Goal: Task Accomplishment & Management: Complete application form

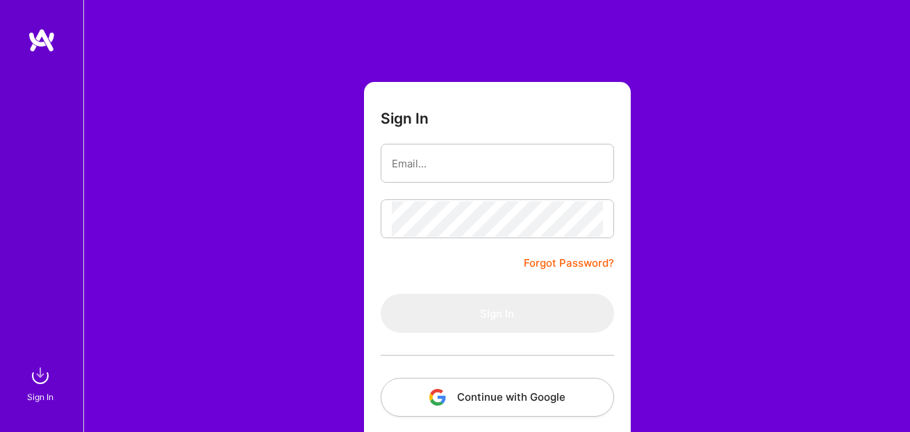
scroll to position [90, 0]
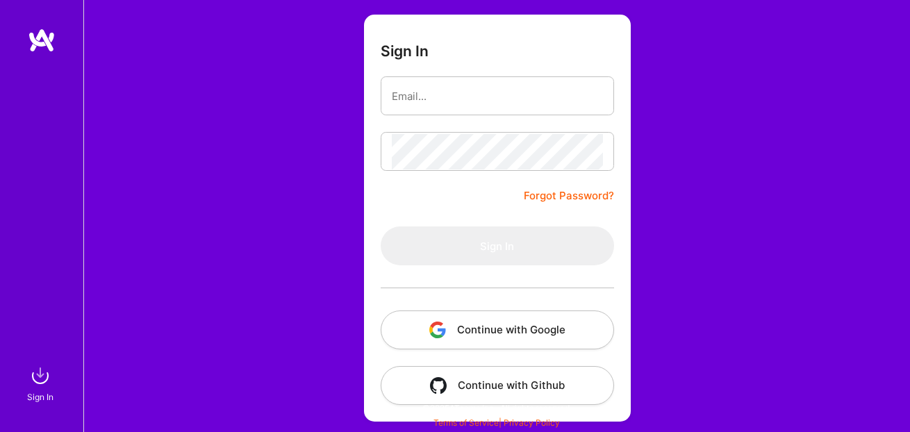
click at [467, 344] on button "Continue with Google" at bounding box center [497, 330] width 233 height 39
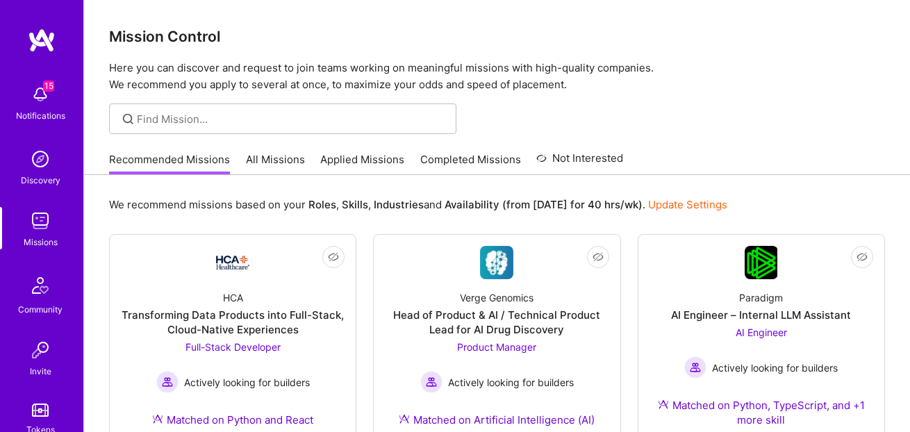
click at [258, 167] on link "All Missions" at bounding box center [275, 163] width 59 height 23
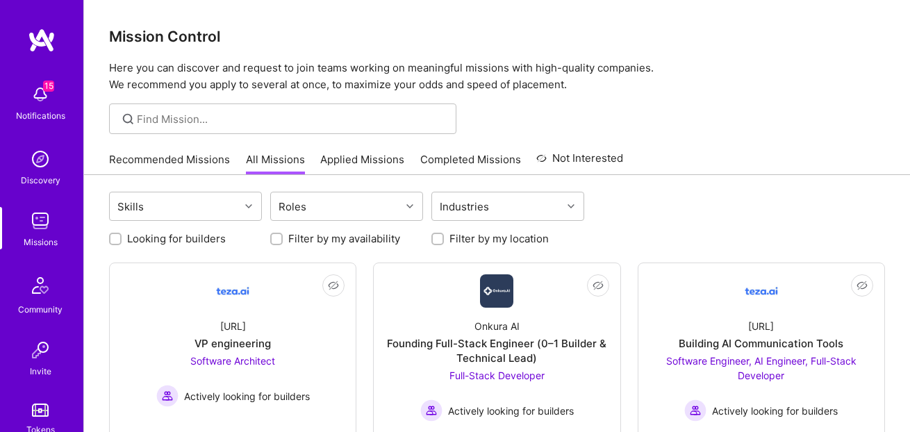
click at [169, 243] on label "Looking for builders" at bounding box center [176, 238] width 99 height 15
click at [122, 243] on input "Looking for builders" at bounding box center [117, 240] width 10 height 10
checkbox input "true"
click at [440, 242] on input "Filter by my location" at bounding box center [439, 240] width 10 height 10
checkbox input "true"
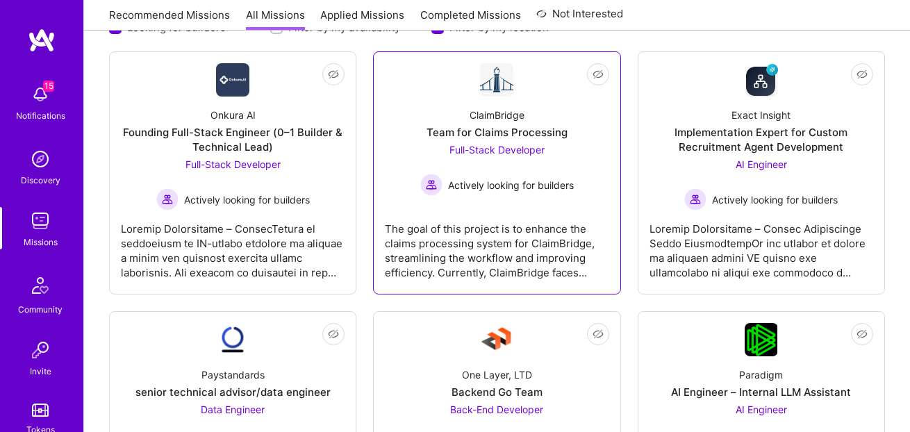
scroll to position [212, 0]
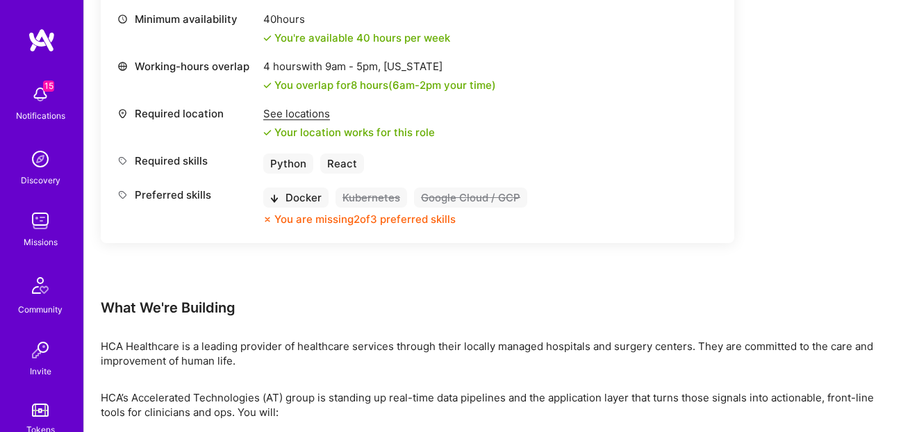
scroll to position [727, 0]
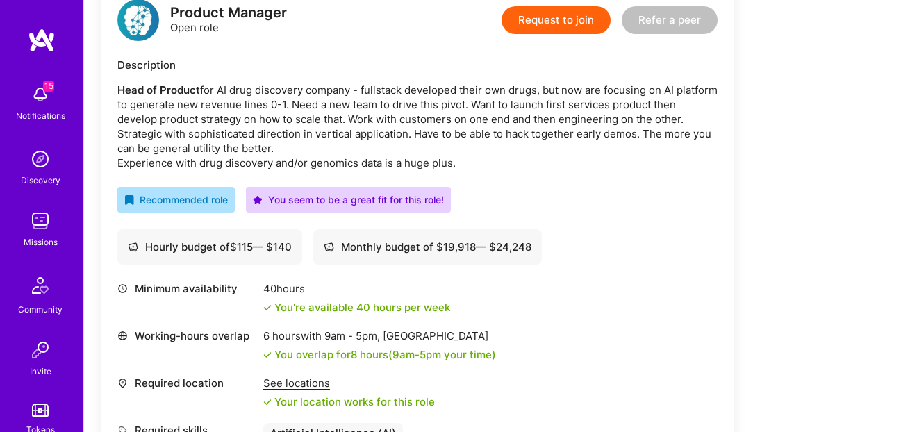
scroll to position [373, 0]
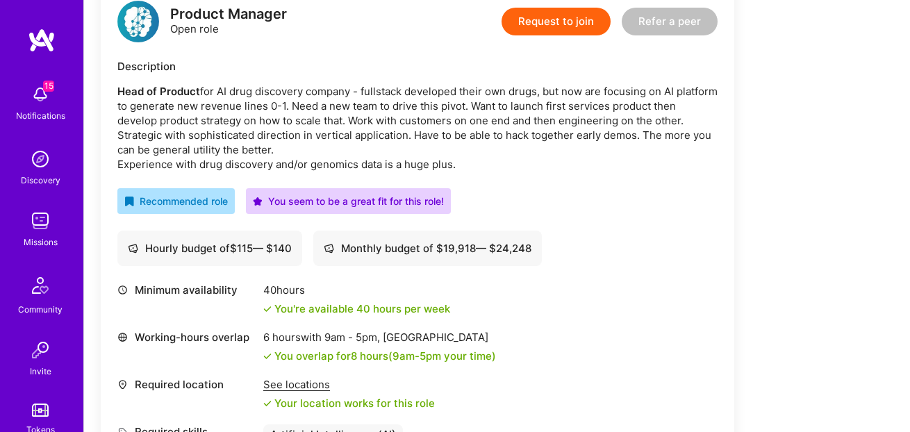
click at [556, 16] on button "Request to join" at bounding box center [556, 22] width 109 height 28
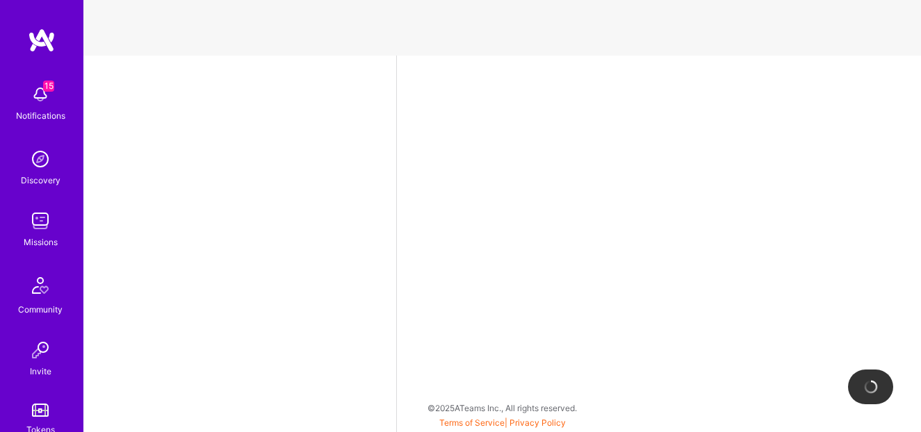
select select "US"
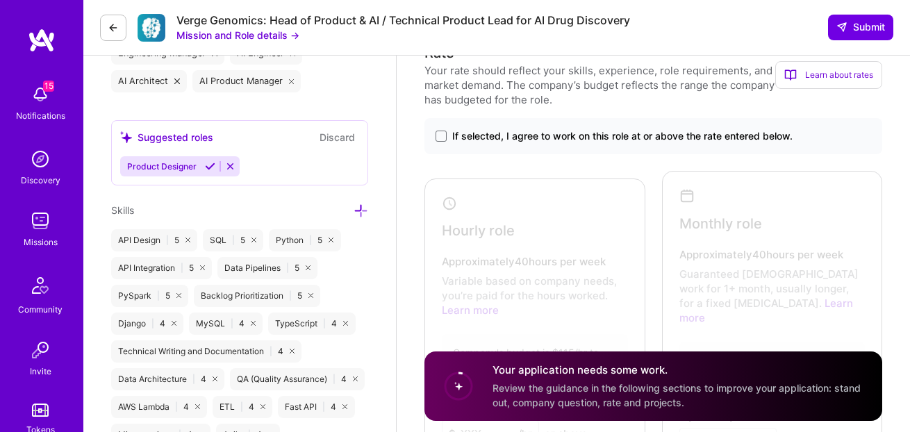
scroll to position [829, 0]
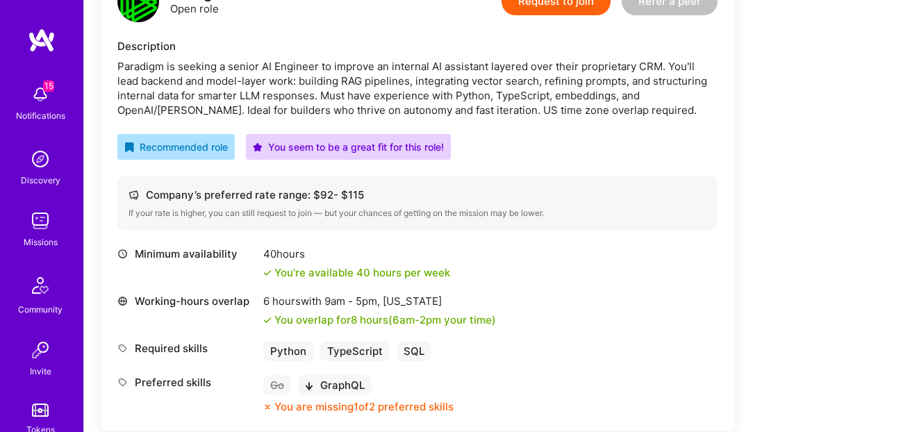
scroll to position [404, 0]
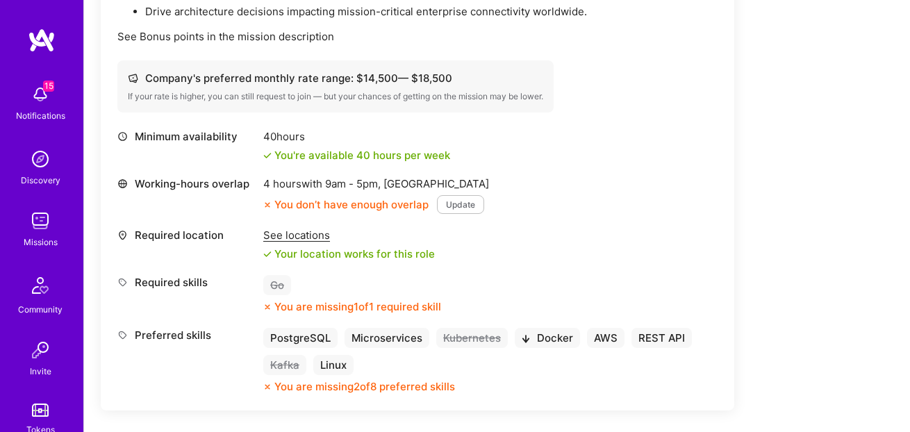
scroll to position [556, 0]
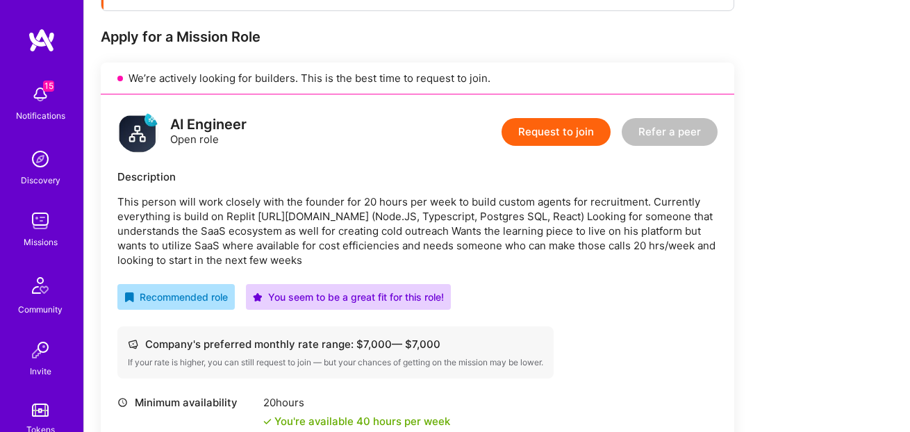
scroll to position [277, 0]
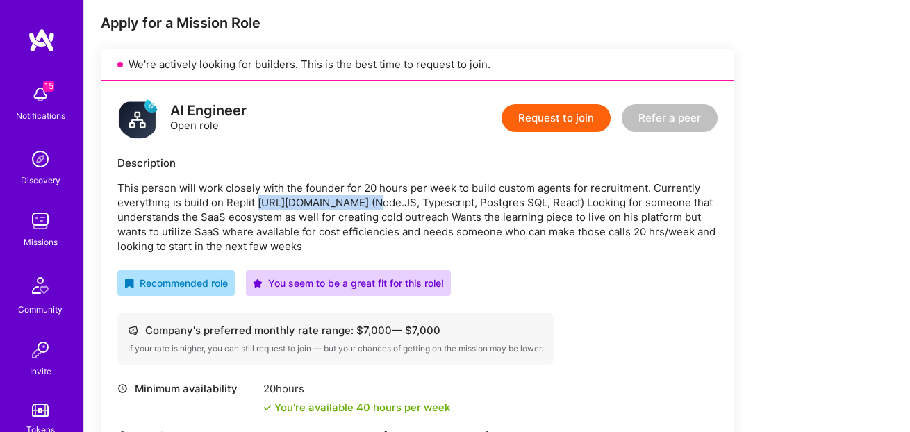
drag, startPoint x: 256, startPoint y: 205, endPoint x: 354, endPoint y: 204, distance: 97.3
click at [354, 204] on p "This person will work closely with the founder for 20 hours per week to build c…" at bounding box center [417, 217] width 600 height 73
copy p "https://replit.com/ai"
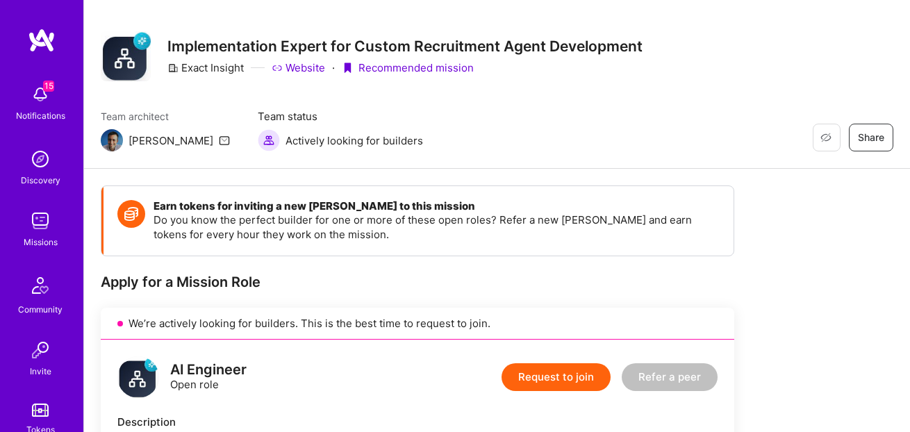
scroll to position [0, 0]
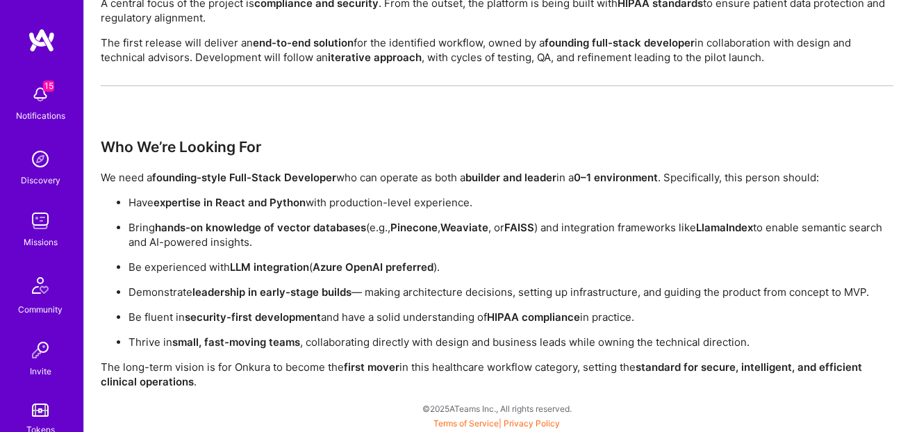
scroll to position [1247, 0]
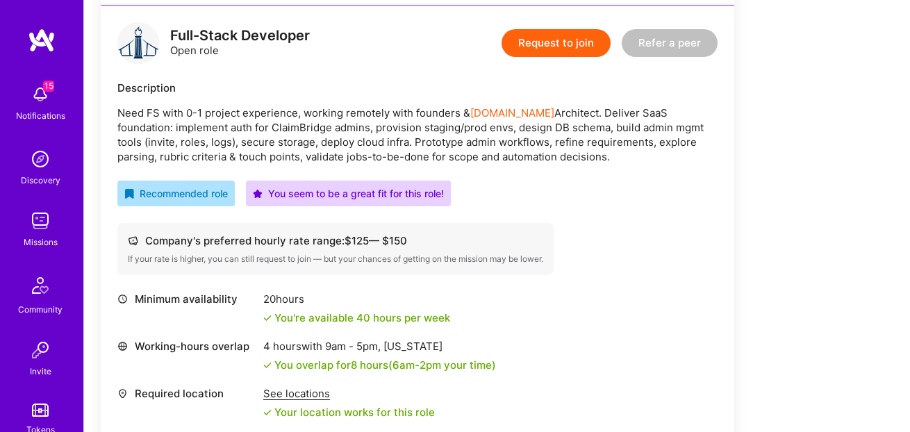
scroll to position [349, 0]
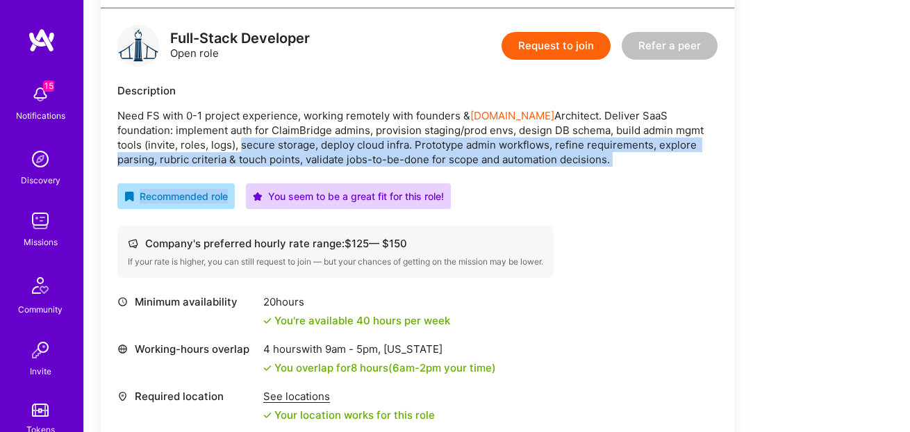
drag, startPoint x: 175, startPoint y: 142, endPoint x: 408, endPoint y: 168, distance: 234.2
click at [402, 168] on div "Full-Stack Developer Open role Request to join Refer a peer Description Need FS…" at bounding box center [418, 240] width 634 height 465
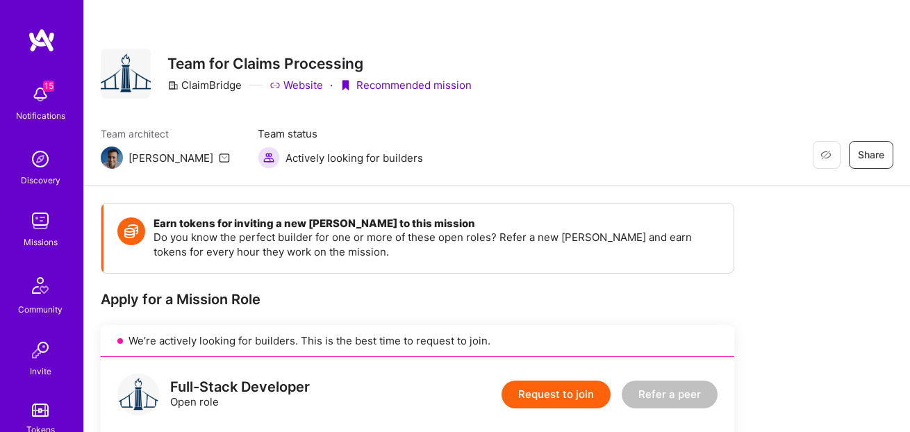
scroll to position [261, 0]
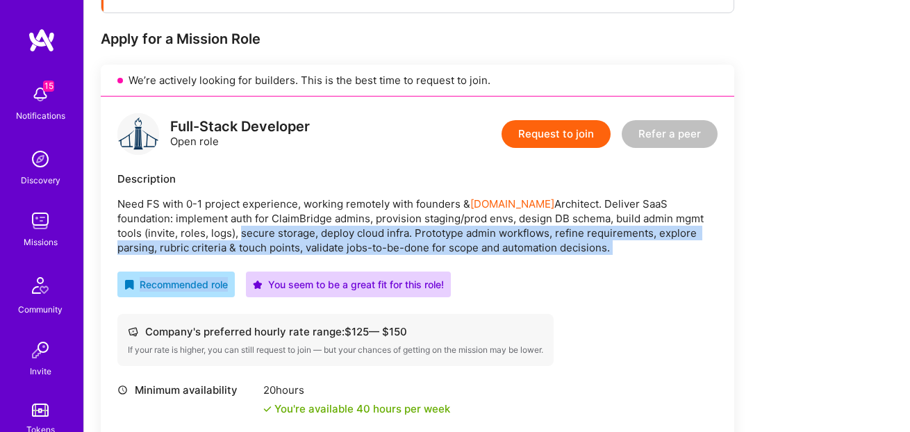
click at [542, 131] on button "Request to join" at bounding box center [556, 134] width 109 height 28
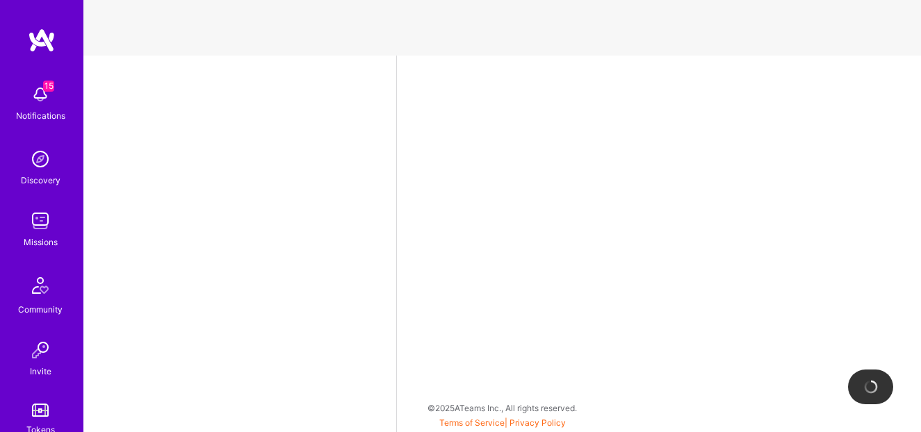
select select "US"
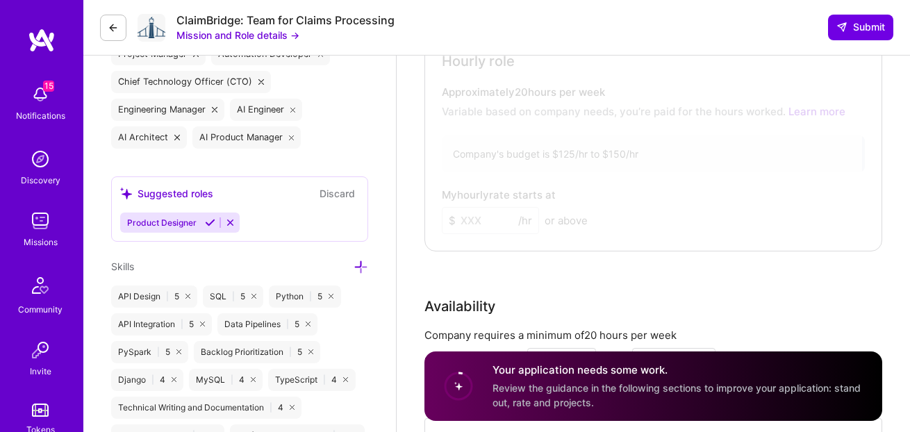
scroll to position [836, 0]
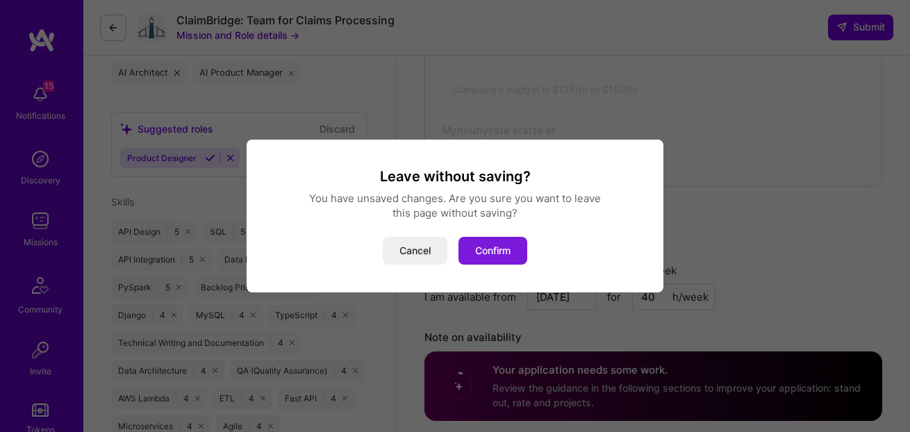
click at [492, 254] on button "Confirm" at bounding box center [493, 251] width 69 height 28
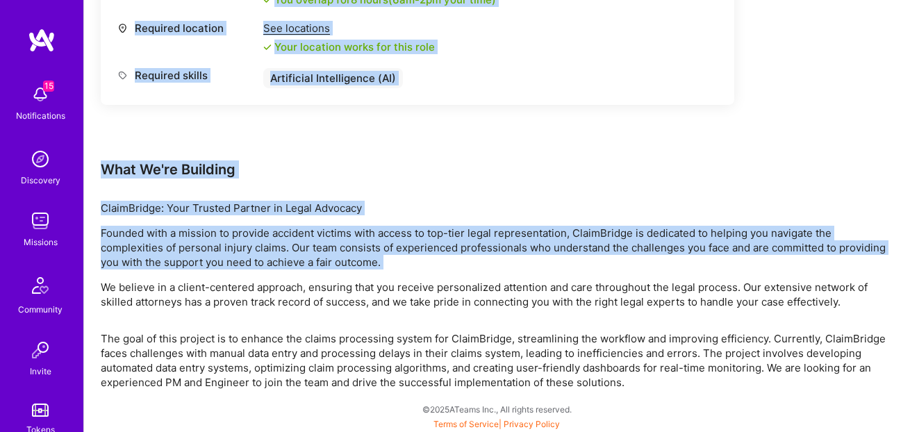
scroll to position [718, 0]
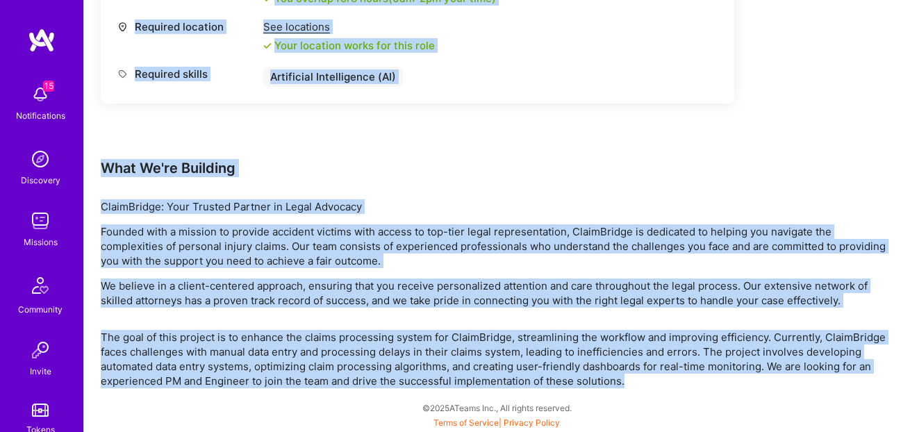
drag, startPoint x: 103, startPoint y: 248, endPoint x: 642, endPoint y: 360, distance: 550.6
copy div "Apply for a Mission Role We’re actively looking for builders. This is the best …"
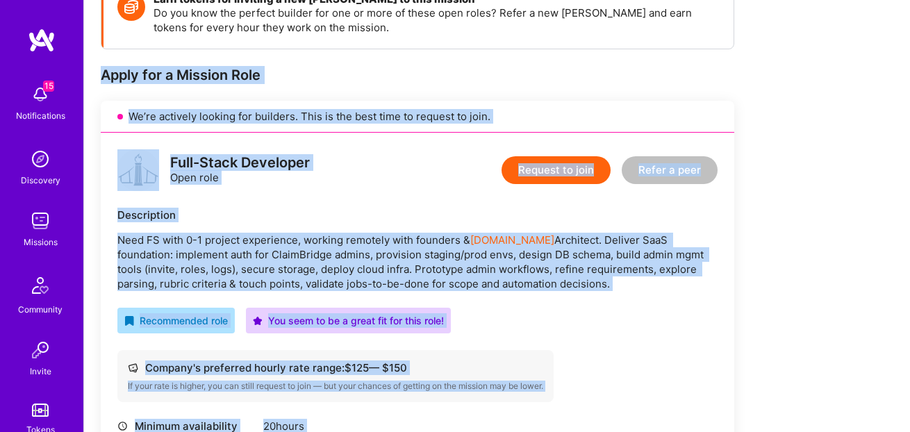
scroll to position [28, 0]
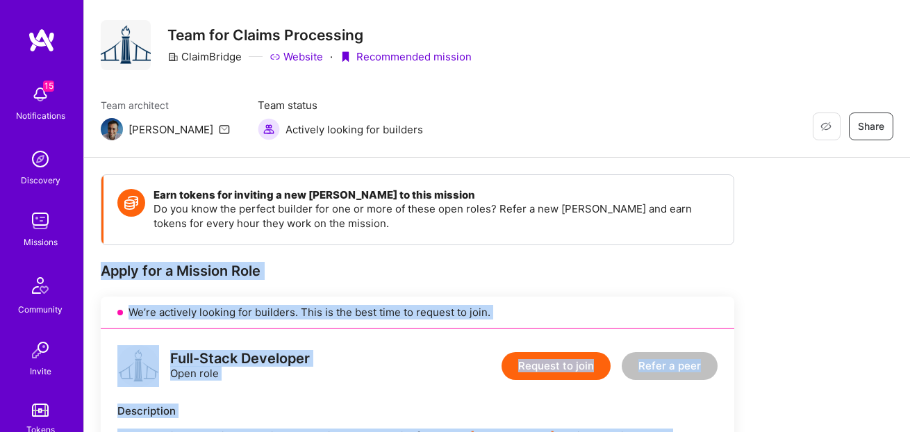
click at [574, 363] on button "Request to join" at bounding box center [556, 366] width 109 height 28
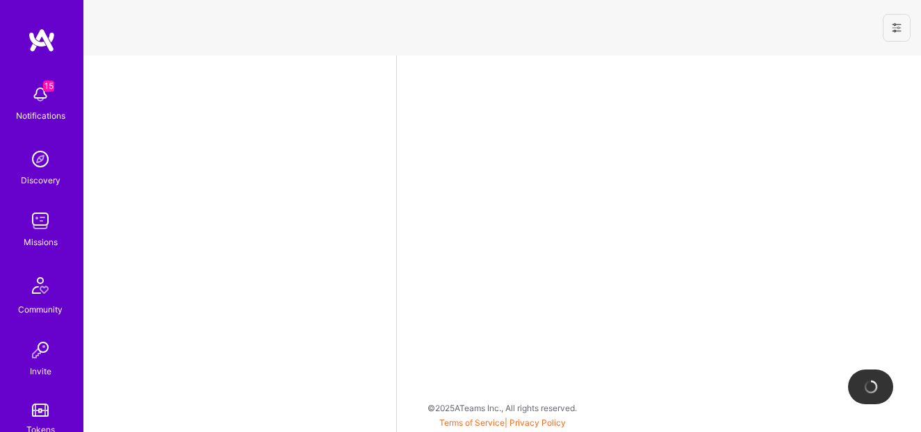
select select "US"
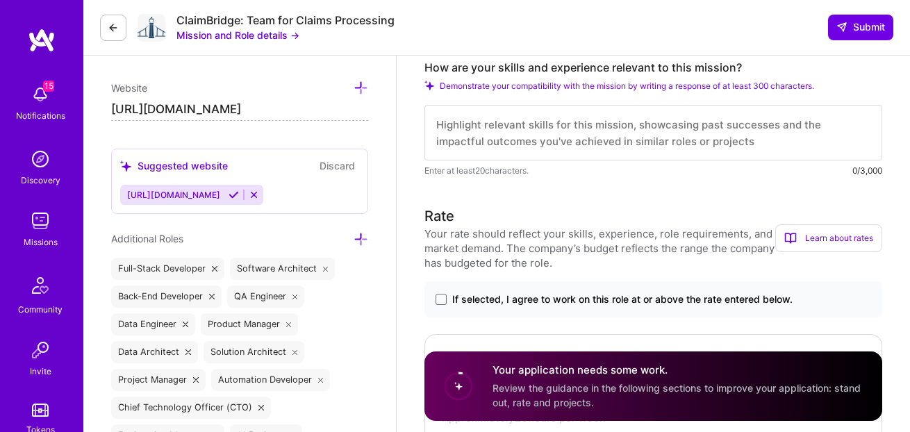
scroll to position [426, 0]
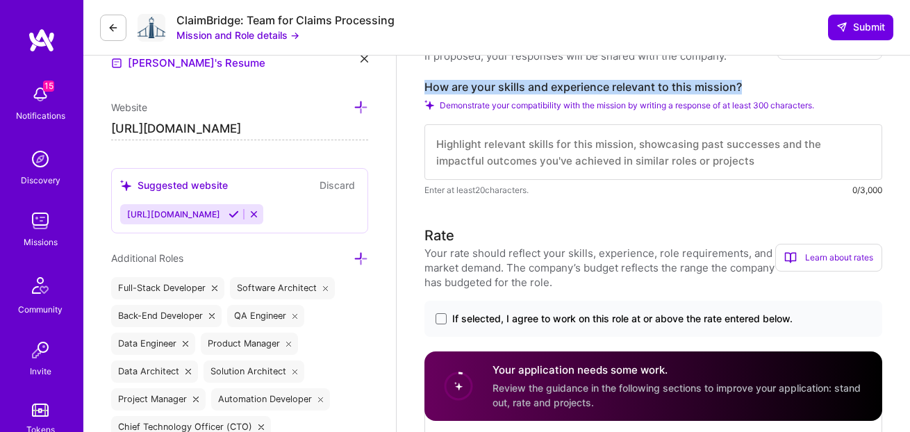
drag, startPoint x: 425, startPoint y: 73, endPoint x: 280, endPoint y: 42, distance: 148.5
click at [752, 80] on label "How are your skills and experience relevant to this mission?" at bounding box center [654, 87] width 458 height 15
copy label "How are your skills and experience relevant to this mission?"
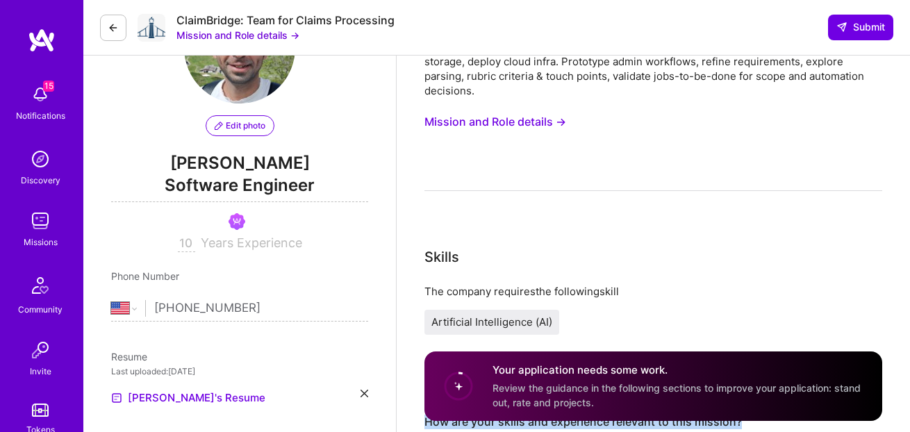
scroll to position [88, 0]
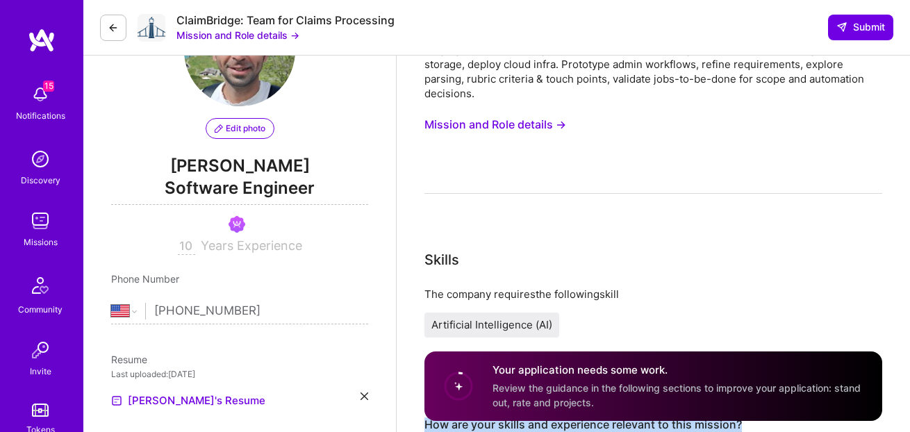
click at [475, 112] on button "Mission and Role details →" at bounding box center [496, 125] width 142 height 26
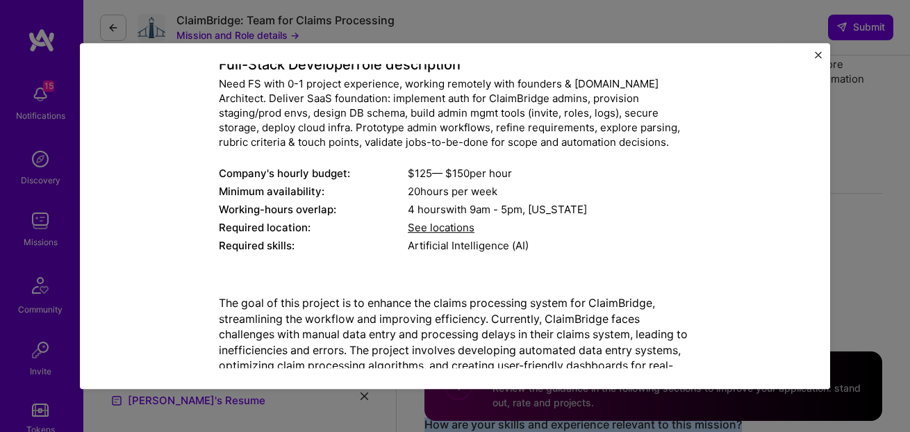
scroll to position [143, 0]
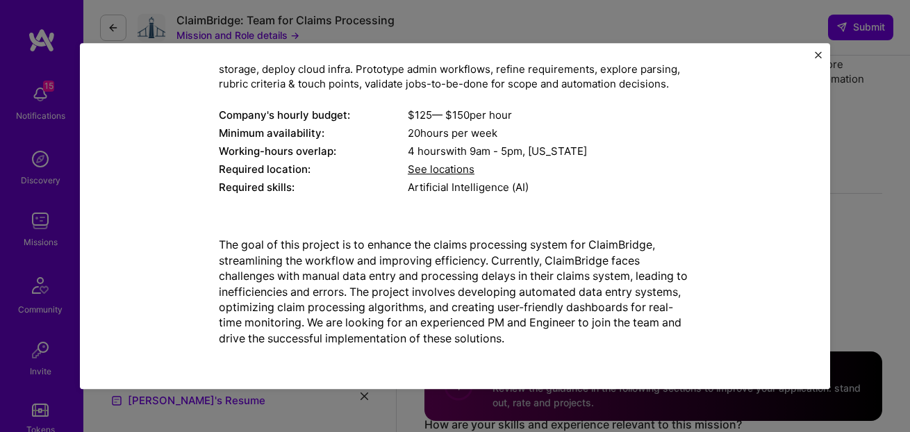
click at [877, 171] on div "Mission Description and Role Details Full-Stack Developer role description Need…" at bounding box center [455, 216] width 910 height 432
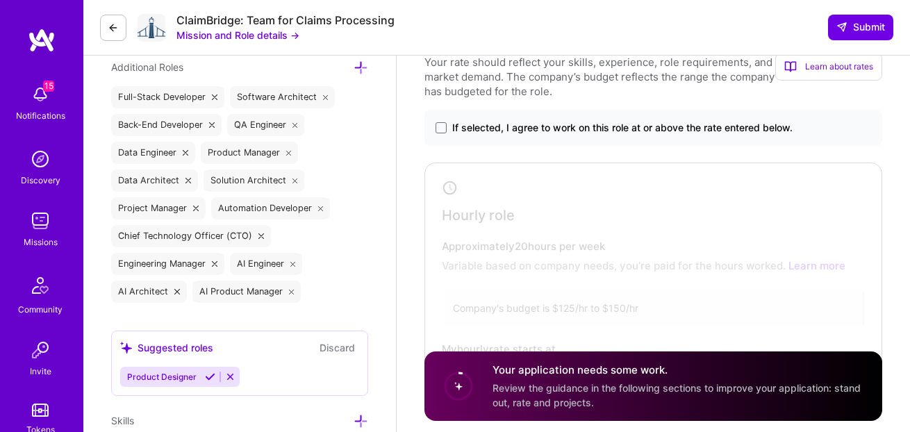
scroll to position [486, 0]
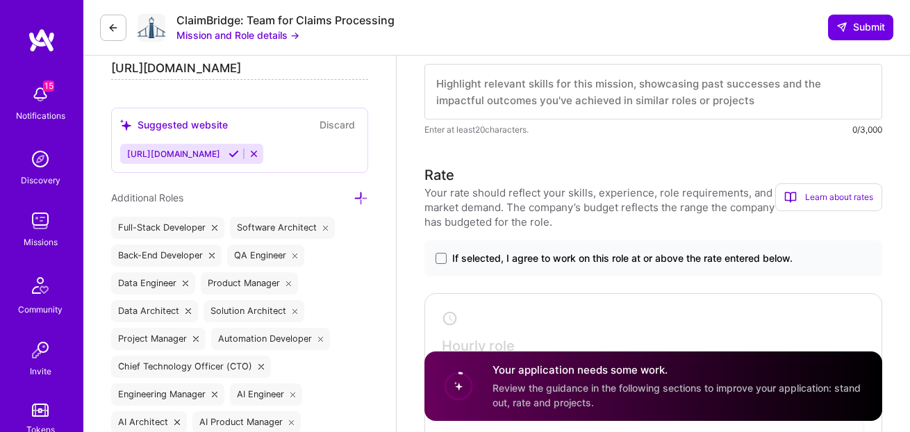
click at [246, 38] on button "Mission and Role details →" at bounding box center [237, 35] width 123 height 15
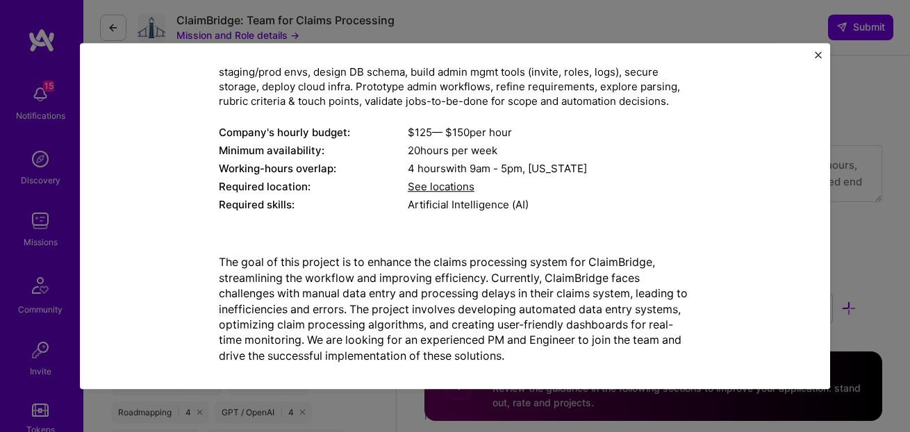
scroll to position [143, 0]
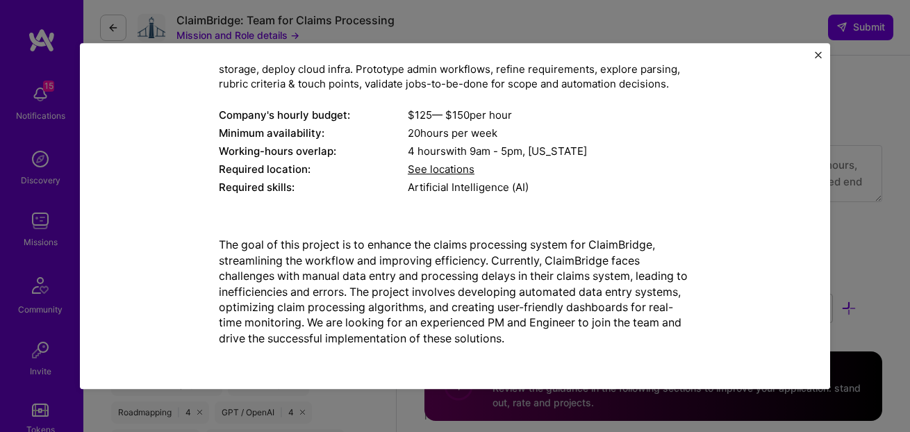
click at [506, 17] on div "Mission Description and Role Details Full-Stack Developer role description Need…" at bounding box center [455, 216] width 910 height 432
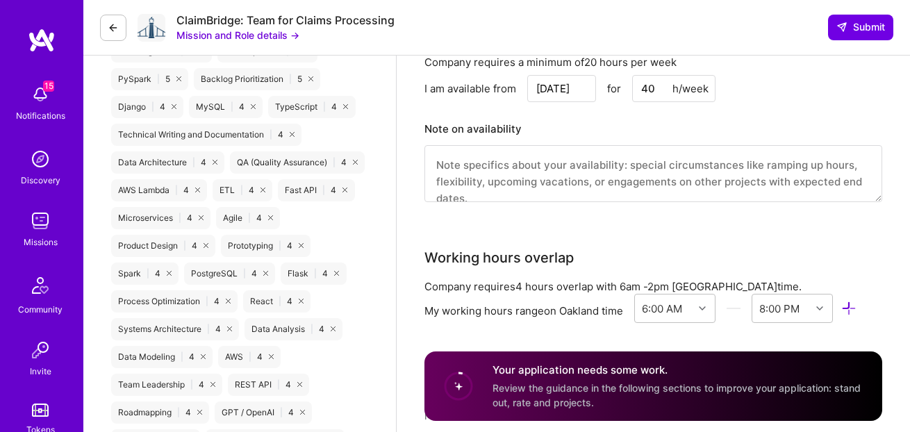
click at [117, 29] on icon at bounding box center [113, 27] width 11 height 11
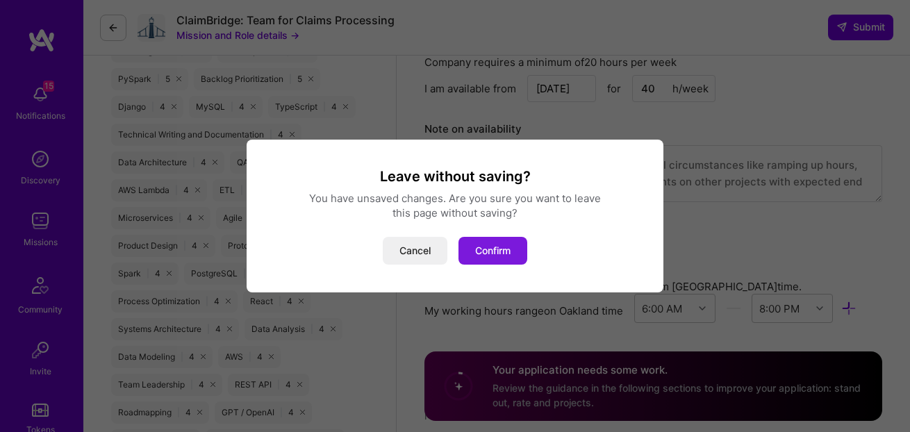
click at [488, 251] on button "Confirm" at bounding box center [493, 251] width 69 height 28
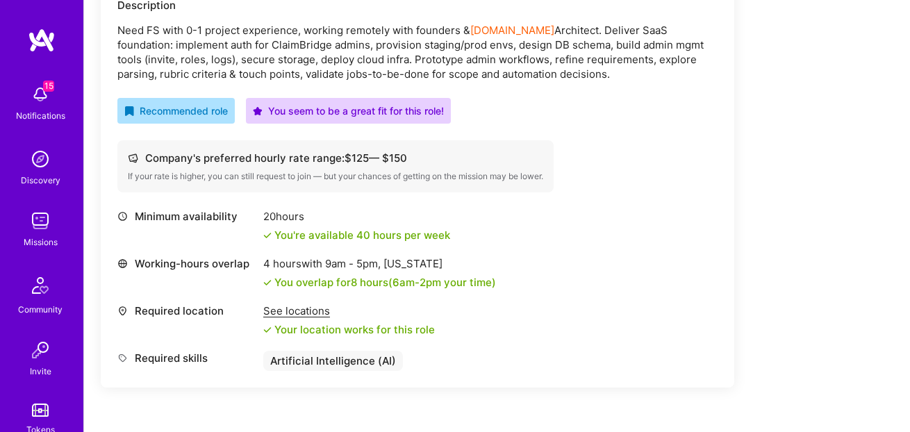
scroll to position [261, 0]
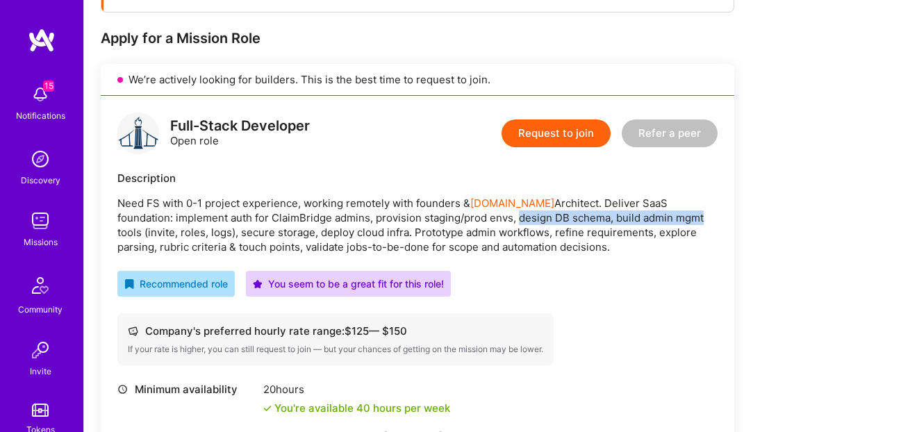
drag, startPoint x: 458, startPoint y: 220, endPoint x: 639, endPoint y: 215, distance: 181.4
click at [639, 215] on p "Need FS with 0-1 project experience, working remotely with founders & A.Team Ar…" at bounding box center [417, 225] width 600 height 58
click at [318, 215] on p "Need FS with 0-1 project experience, working remotely with founders & A.Team Ar…" at bounding box center [417, 225] width 600 height 58
drag, startPoint x: 317, startPoint y: 217, endPoint x: 679, endPoint y: 220, distance: 362.0
click at [679, 220] on p "Need FS with 0-1 project experience, working remotely with founders & A.Team Ar…" at bounding box center [417, 225] width 600 height 58
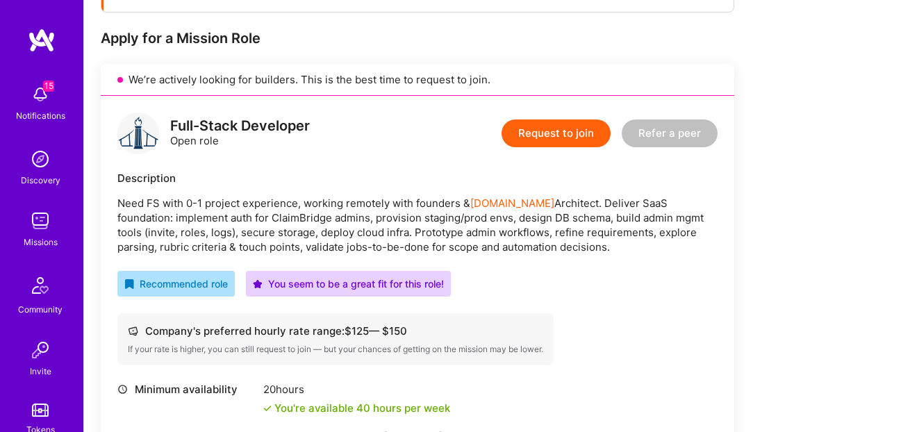
drag, startPoint x: 562, startPoint y: 236, endPoint x: 514, endPoint y: 236, distance: 47.9
click at [562, 236] on p "Need FS with 0-1 project experience, working remotely with founders & A.Team Ar…" at bounding box center [417, 225] width 600 height 58
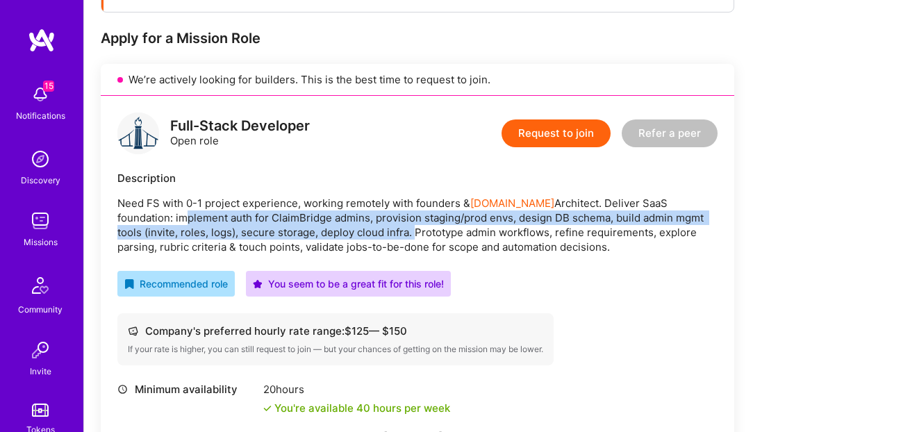
drag, startPoint x: 124, startPoint y: 218, endPoint x: 347, endPoint y: 236, distance: 224.4
click at [347, 236] on p "Need FS with 0-1 project experience, working remotely with founders & A.Team Ar…" at bounding box center [417, 225] width 600 height 58
copy p "mplement auth for ClaimBridge admins, provision staging/prod envs, design DB sc…"
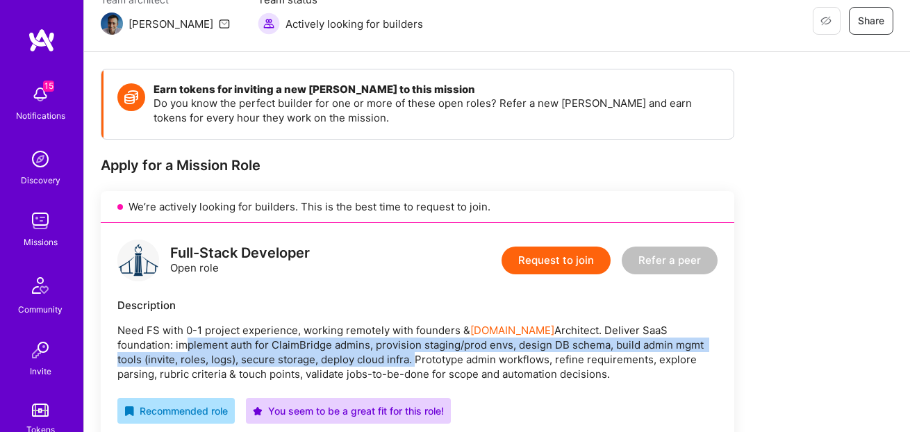
scroll to position [0, 0]
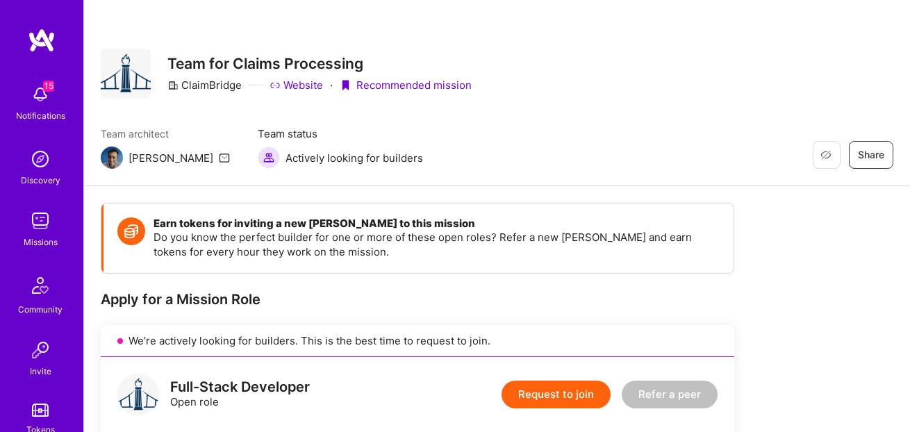
click at [288, 79] on link "Website" at bounding box center [296, 85] width 53 height 15
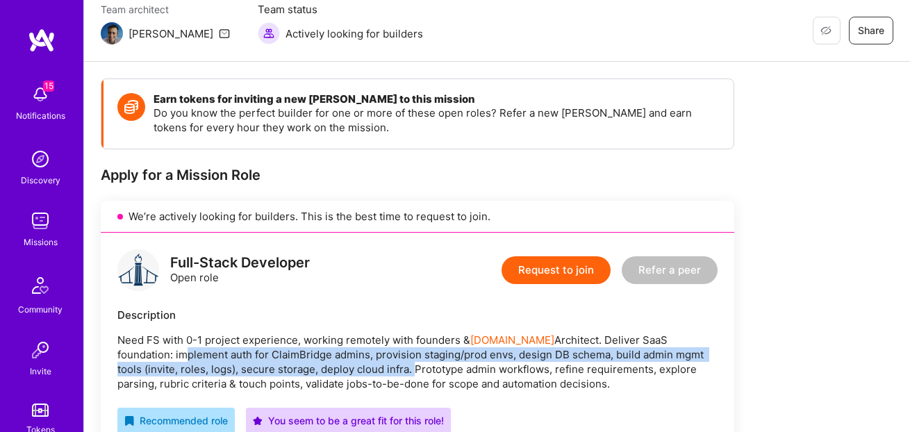
scroll to position [147, 0]
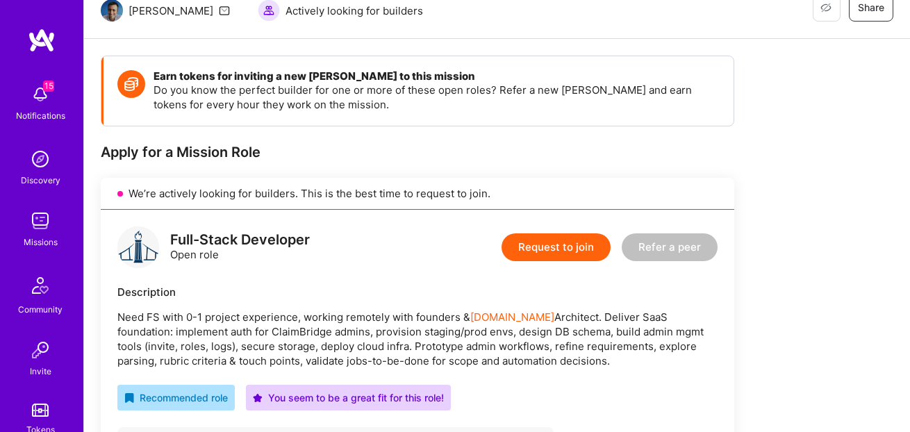
click at [557, 231] on div "Request to join Refer a peer" at bounding box center [610, 247] width 216 height 42
click at [558, 236] on button "Request to join" at bounding box center [556, 247] width 109 height 28
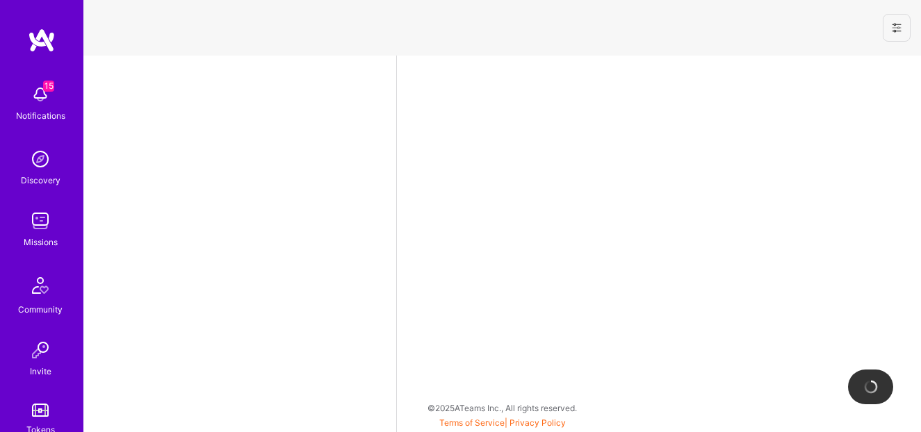
select select "US"
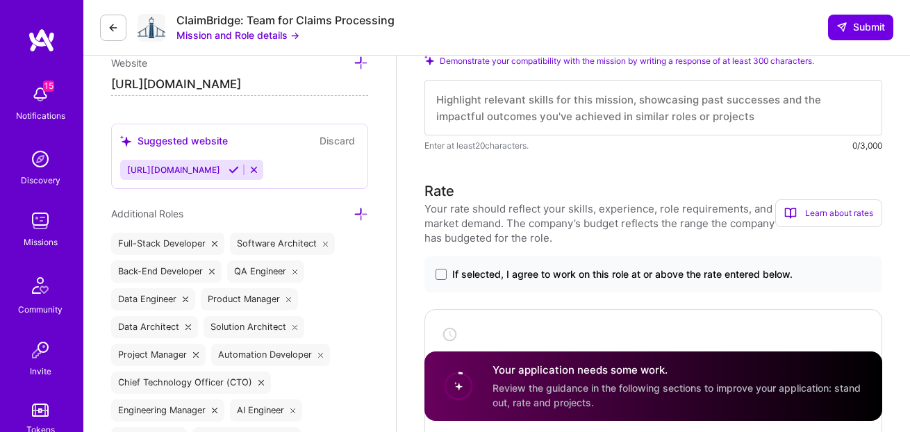
scroll to position [411, 0]
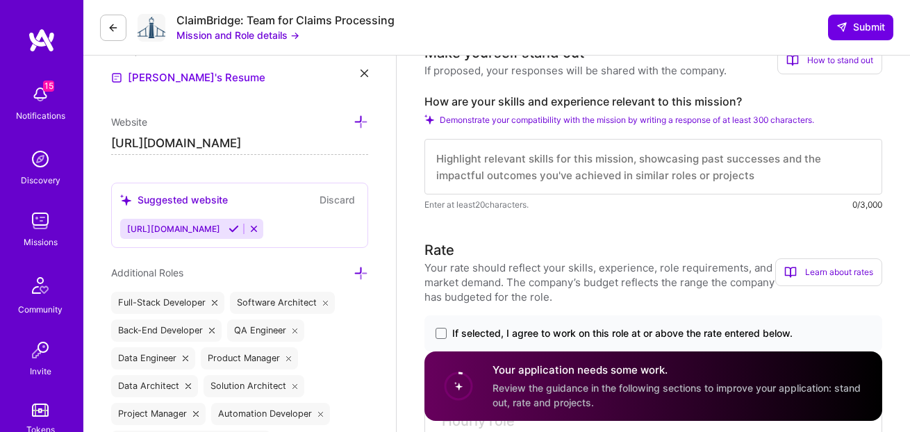
click at [473, 141] on textarea at bounding box center [654, 167] width 458 height 56
paste textarea "I have a track record of delivering 0-1 SaaS products end-to-end, which directl…"
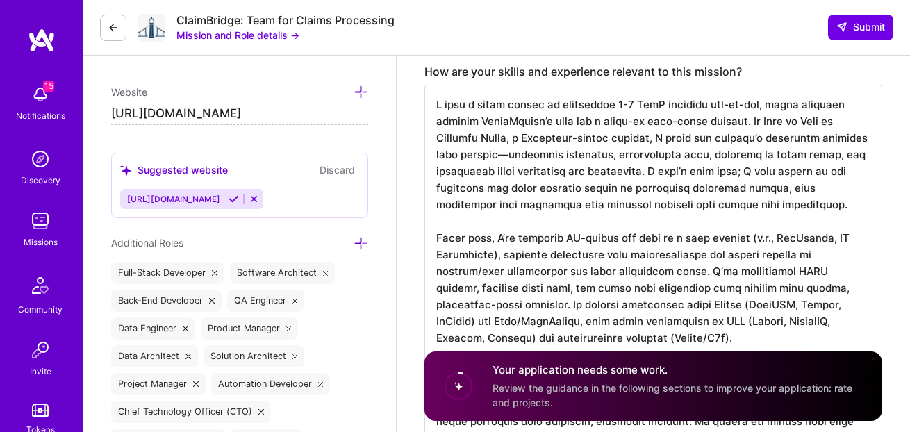
scroll to position [372, 0]
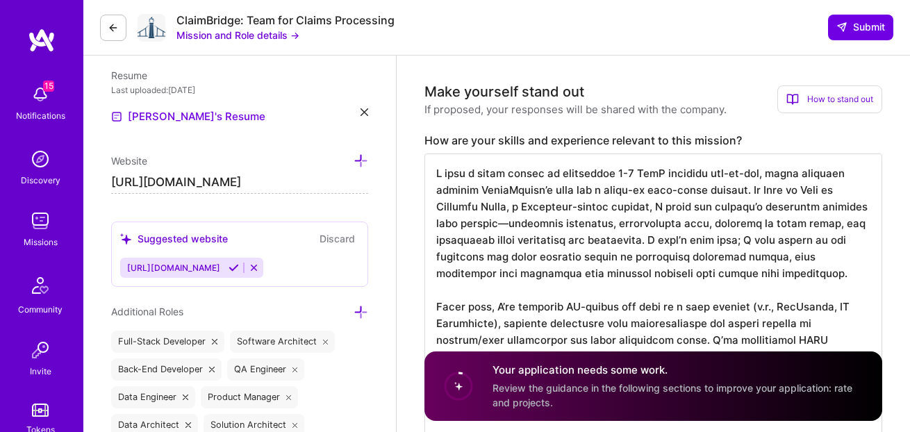
drag, startPoint x: 664, startPoint y: 227, endPoint x: 812, endPoint y: 260, distance: 150.9
click at [831, 261] on textarea at bounding box center [654, 365] width 458 height 422
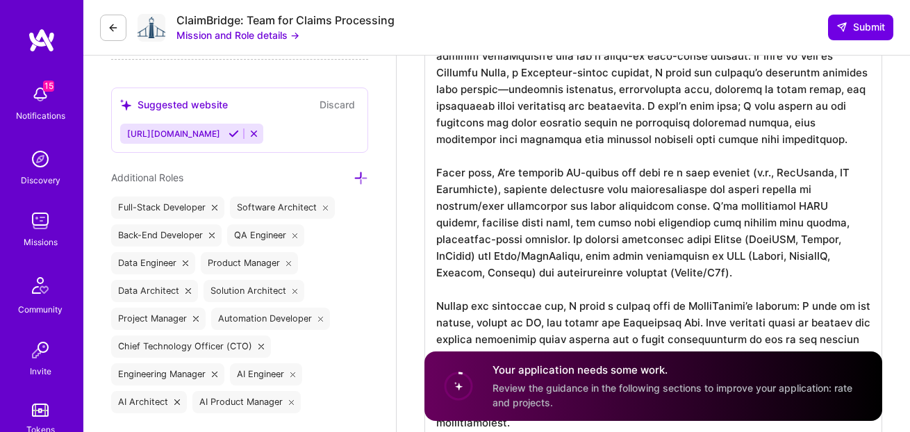
scroll to position [486, 0]
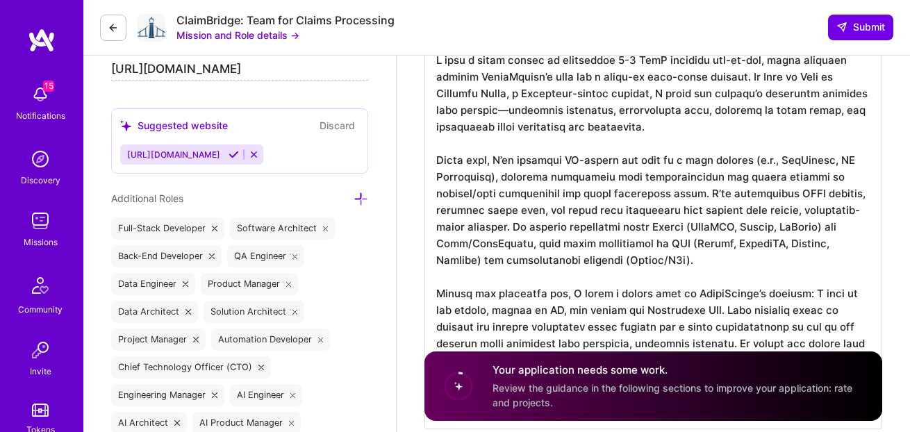
drag, startPoint x: 630, startPoint y: 165, endPoint x: 714, endPoint y: 177, distance: 85.0
click at [715, 177] on textarea at bounding box center [654, 234] width 458 height 389
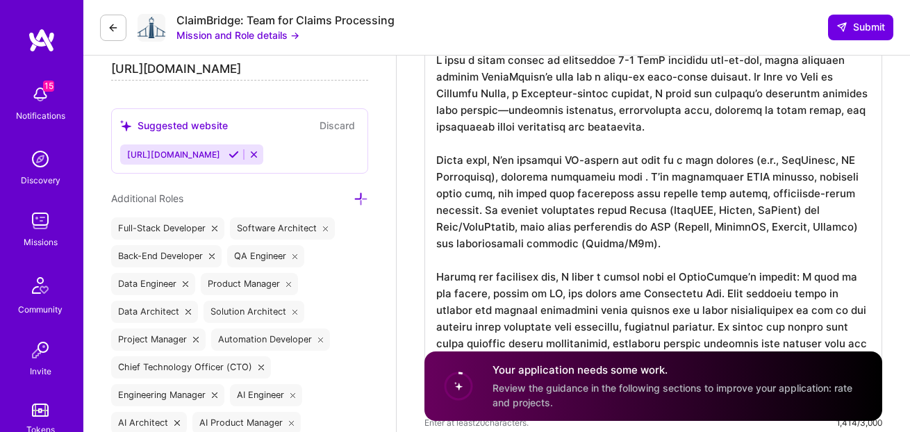
click at [697, 229] on textarea at bounding box center [654, 226] width 458 height 372
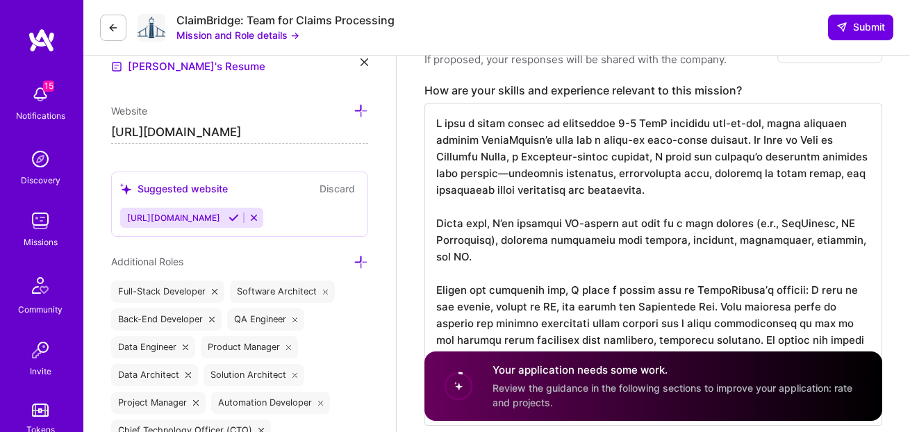
scroll to position [384, 0]
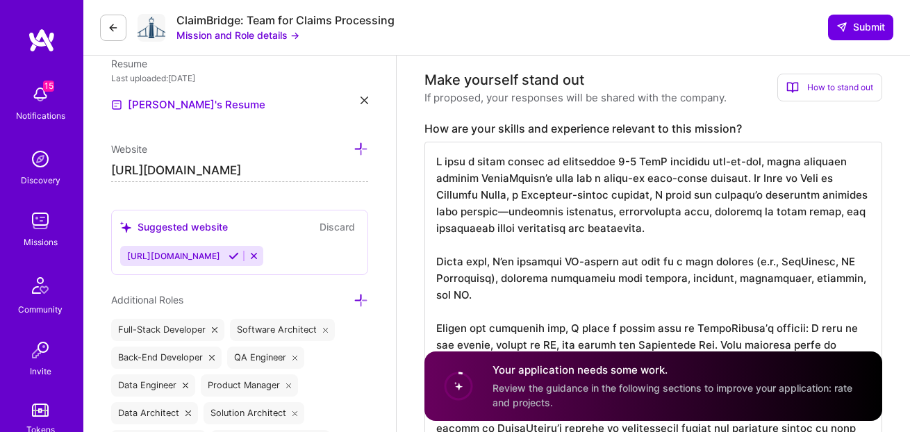
drag, startPoint x: 518, startPoint y: 329, endPoint x: 336, endPoint y: 104, distance: 289.5
click at [436, 143] on textarea at bounding box center [654, 303] width 458 height 322
click at [476, 211] on textarea at bounding box center [654, 303] width 458 height 322
paste textarea "As a solo founder, I’ve since launched AI-driven web apps like PodPotion and AI…"
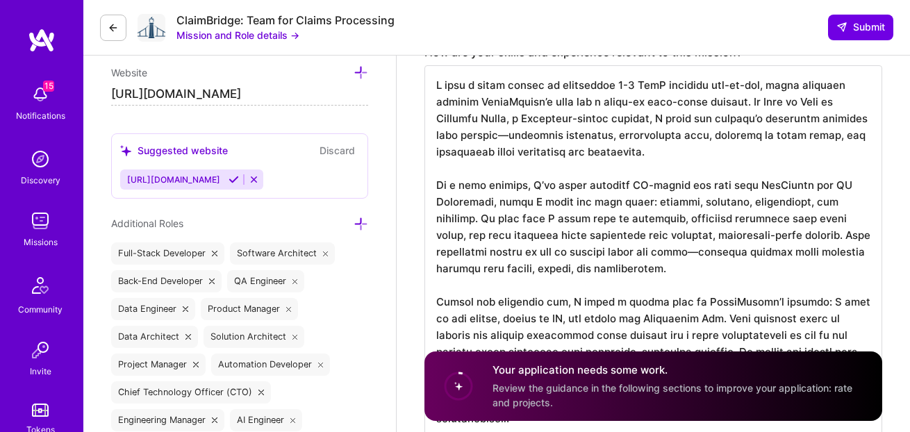
scroll to position [393, 0]
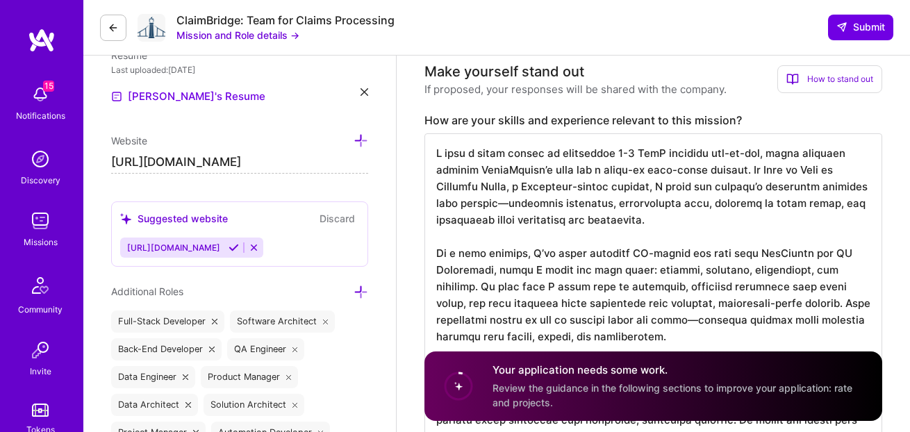
click at [660, 207] on textarea at bounding box center [654, 336] width 458 height 406
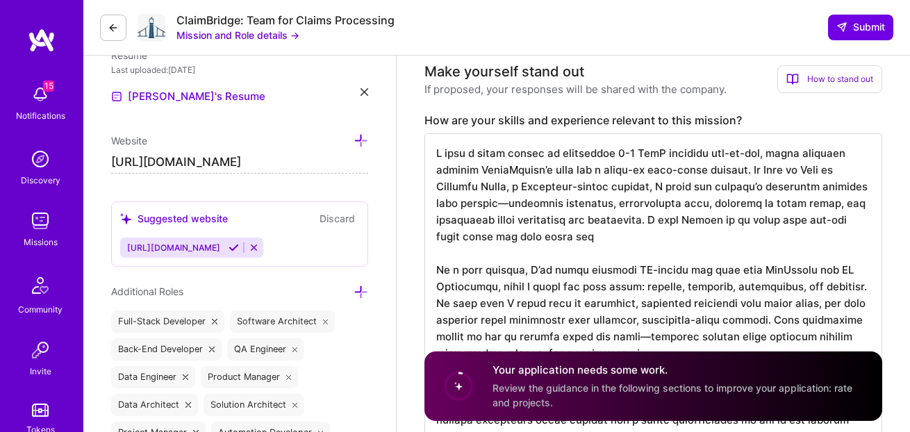
click at [686, 208] on textarea at bounding box center [654, 344] width 458 height 422
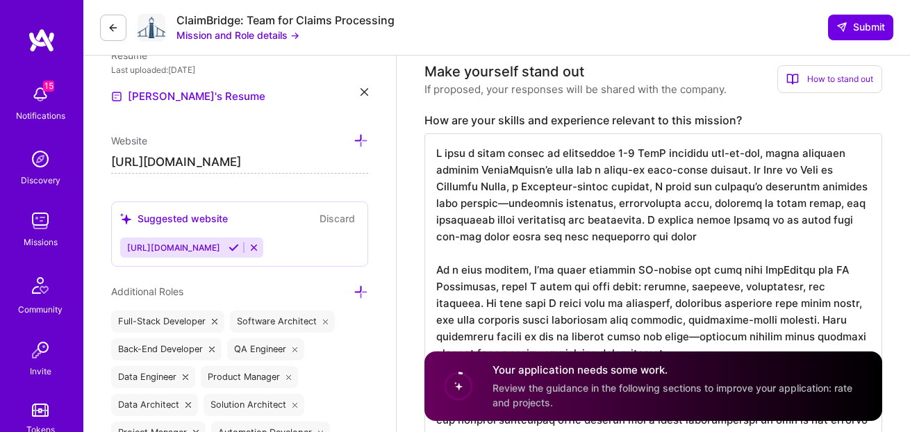
drag, startPoint x: 714, startPoint y: 232, endPoint x: 664, endPoint y: 208, distance: 56.2
click at [664, 208] on textarea at bounding box center [654, 344] width 458 height 422
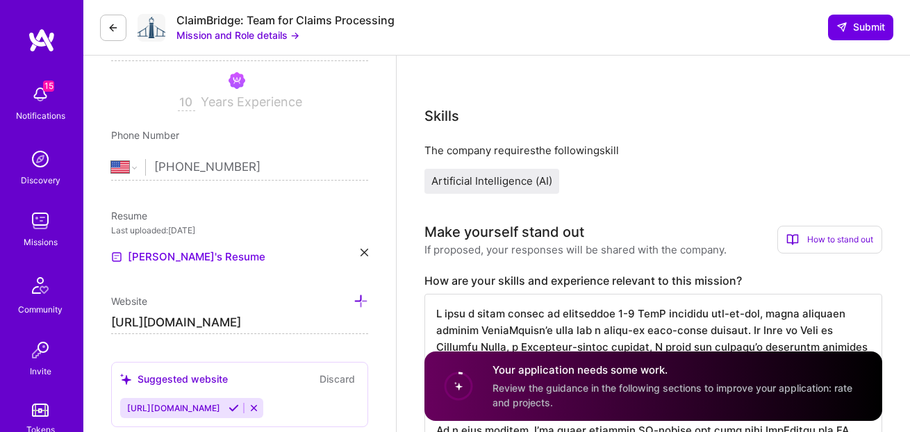
scroll to position [470, 0]
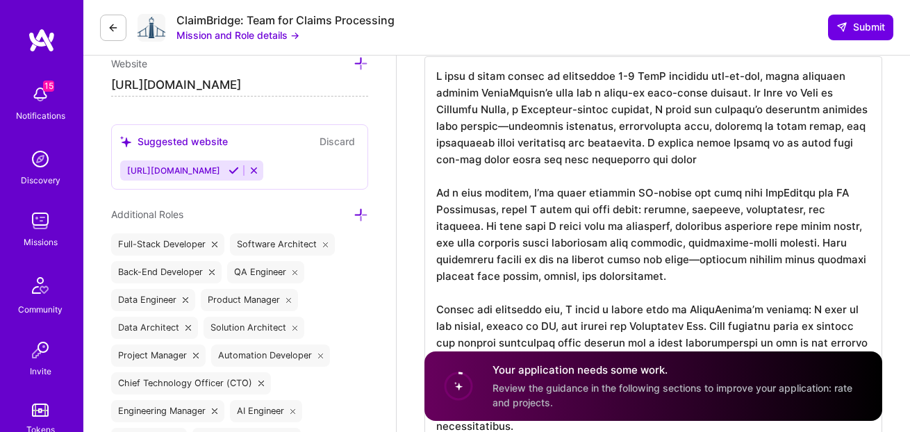
drag, startPoint x: 683, startPoint y: 162, endPoint x: 700, endPoint y: 157, distance: 17.4
click at [683, 163] on textarea at bounding box center [654, 267] width 458 height 422
drag, startPoint x: 698, startPoint y: 140, endPoint x: 664, endPoint y: 129, distance: 35.2
click at [664, 128] on textarea at bounding box center [654, 267] width 458 height 422
paste textarea "n building ClaimBridge’s foundation, I’d recommend using Django on the backend,…"
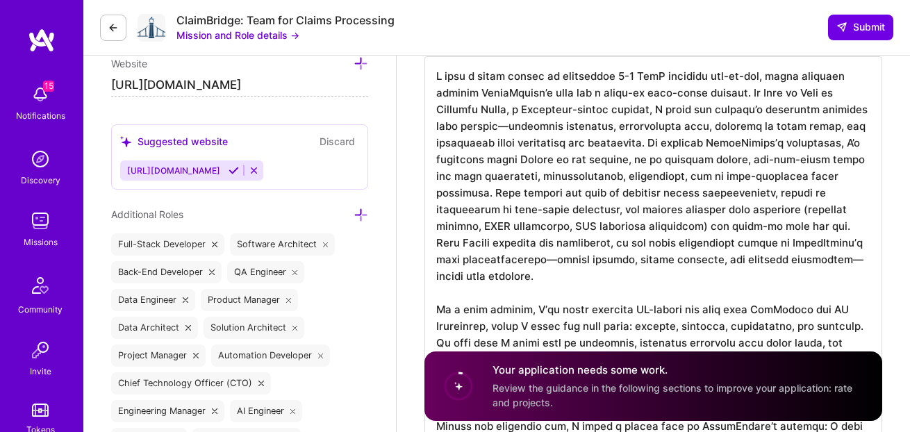
drag, startPoint x: 664, startPoint y: 130, endPoint x: 673, endPoint y: 146, distance: 18.0
click at [664, 130] on textarea at bounding box center [654, 325] width 458 height 539
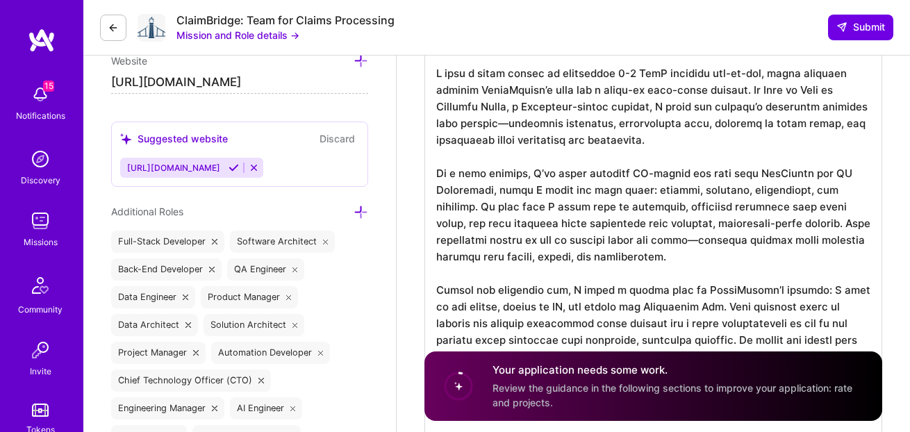
scroll to position [1, 0]
click at [667, 306] on textarea at bounding box center [654, 256] width 458 height 406
drag, startPoint x: 591, startPoint y: 312, endPoint x: 612, endPoint y: 308, distance: 21.3
click at [591, 312] on textarea at bounding box center [654, 256] width 458 height 406
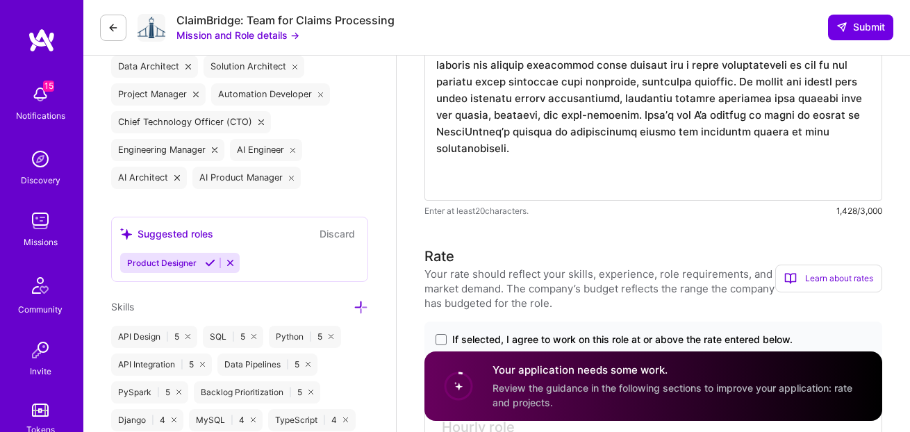
scroll to position [730, 0]
paste textarea "In building ClaimBridge’s foundation, I’d recommend using Django on the backend…"
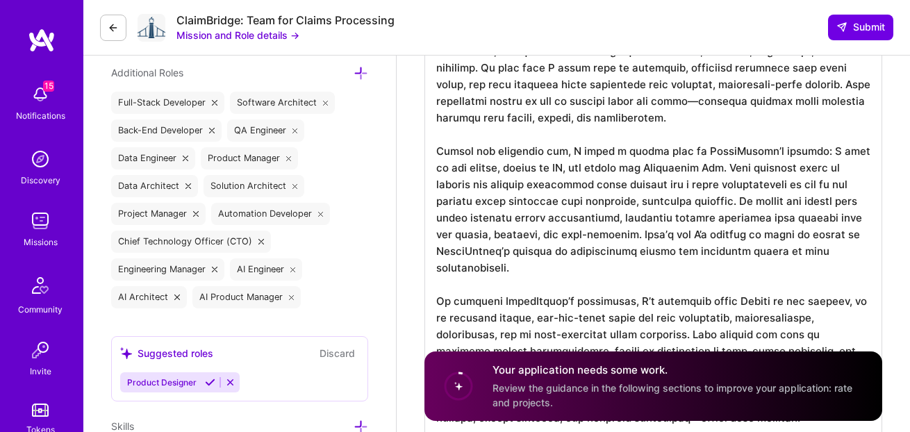
scroll to position [609, 0]
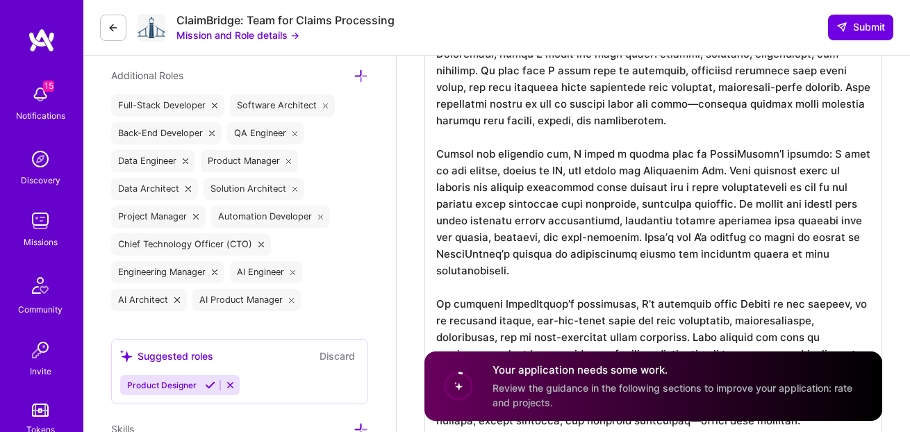
drag, startPoint x: 541, startPoint y: 254, endPoint x: 425, endPoint y: 133, distance: 167.6
click at [425, 133] on textarea at bounding box center [654, 186] width 458 height 539
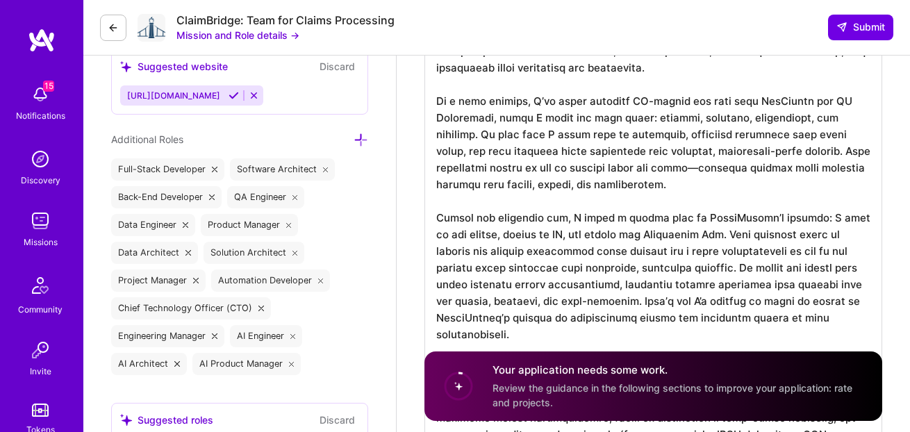
scroll to position [540, 0]
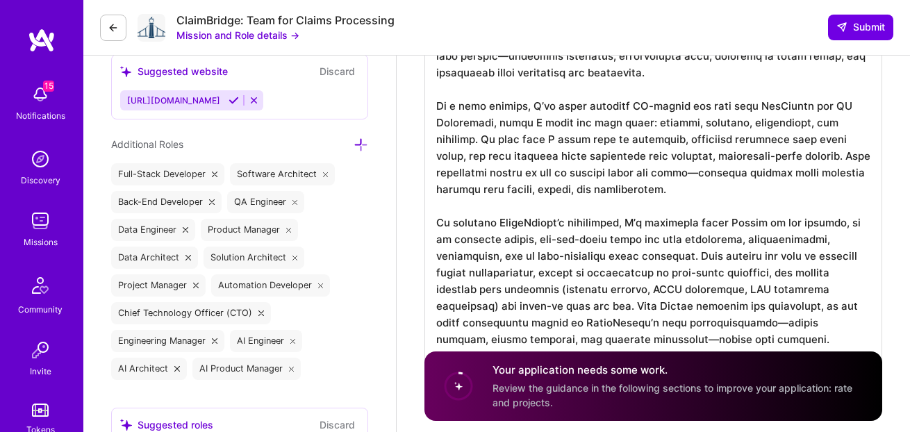
paste textarea "Beyond the technical fit, I bring a unique lens to ClaimBridge’s mission: I wen…"
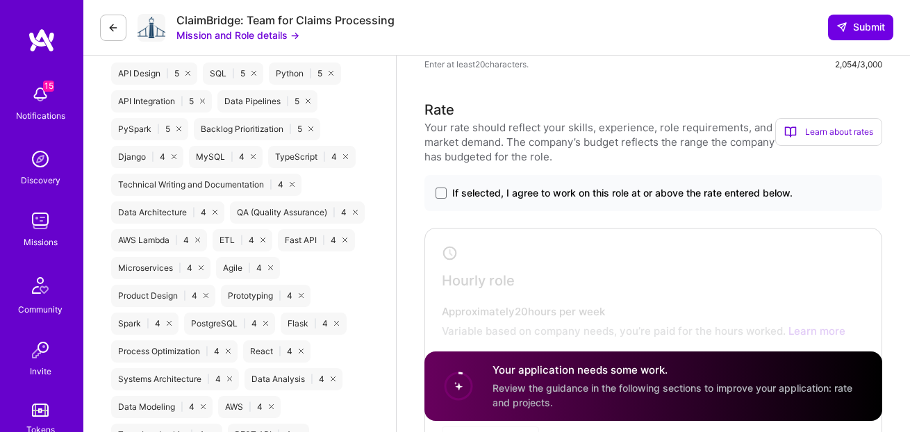
scroll to position [994, 0]
type textarea "I have a track record of delivering 0-1 SaaS products end-to-end, which directl…"
click at [441, 188] on span at bounding box center [441, 193] width 11 height 11
click at [0, 0] on input "If selected, I agree to work on this role at or above the rate entered below." at bounding box center [0, 0] width 0 height 0
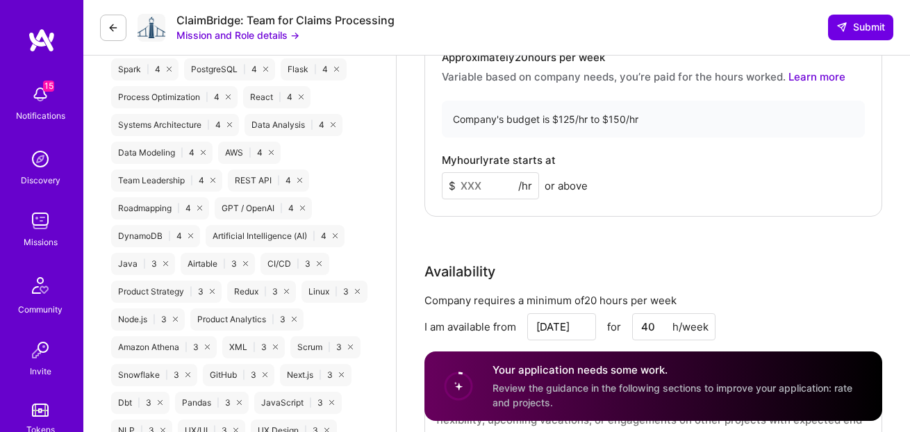
scroll to position [1229, 0]
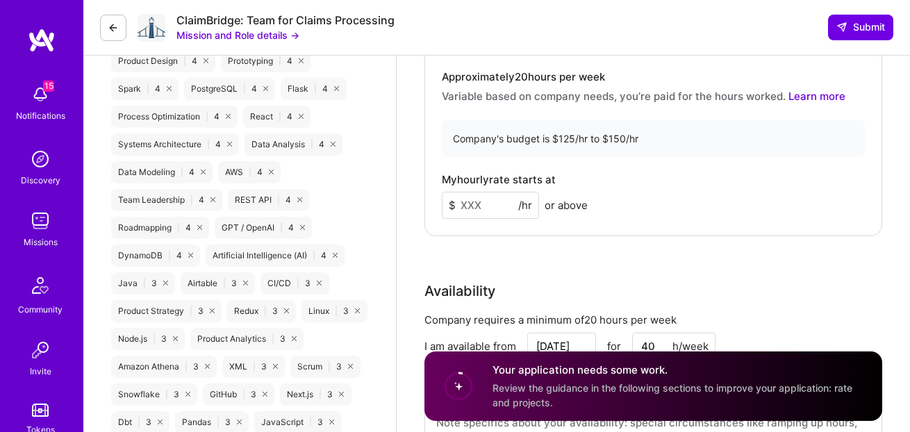
click at [493, 193] on input at bounding box center [490, 205] width 97 height 27
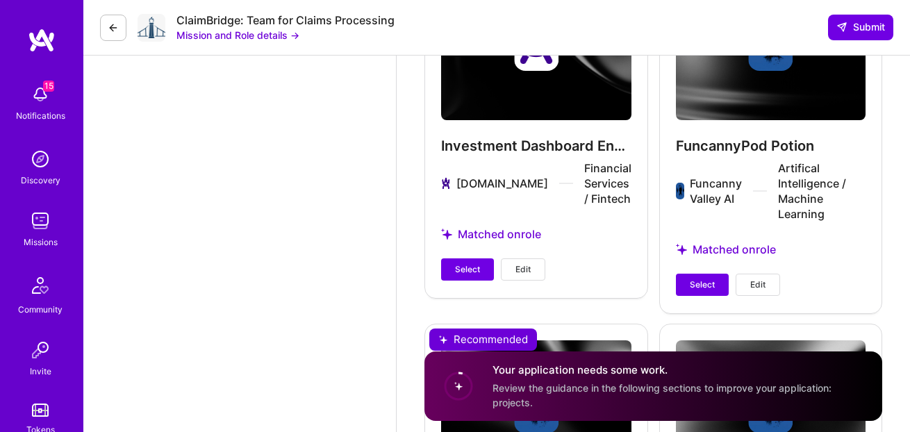
scroll to position [2370, 0]
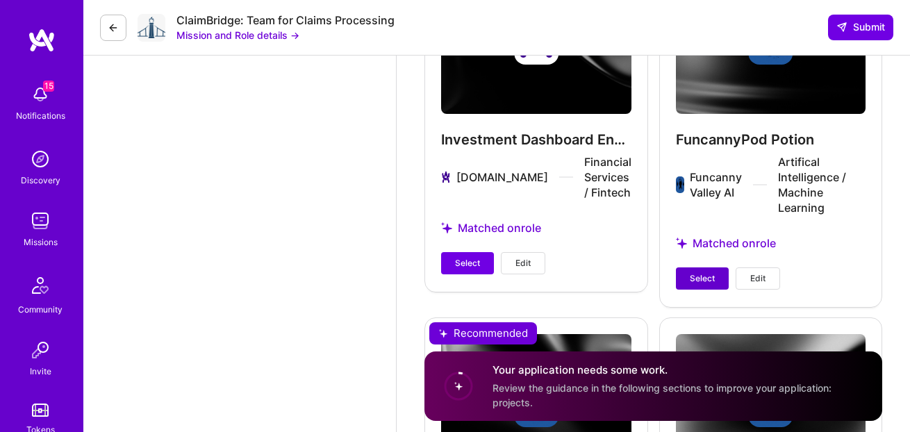
type input "145"
click at [724, 267] on button "Select" at bounding box center [702, 278] width 53 height 22
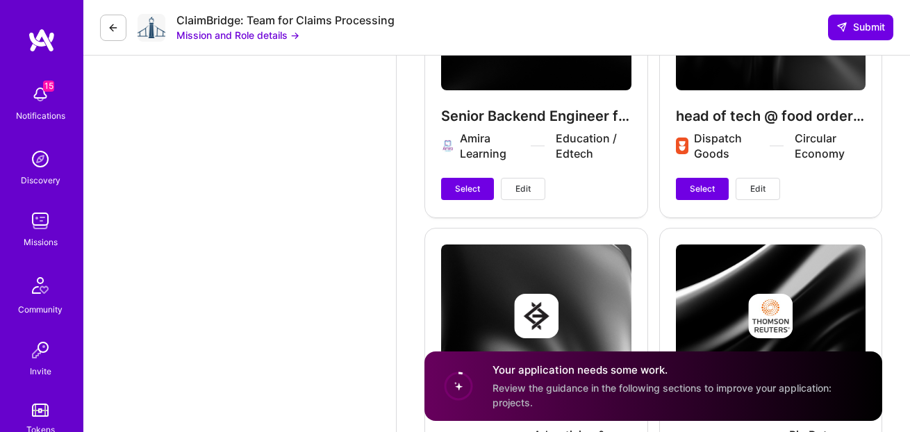
scroll to position [3108, 0]
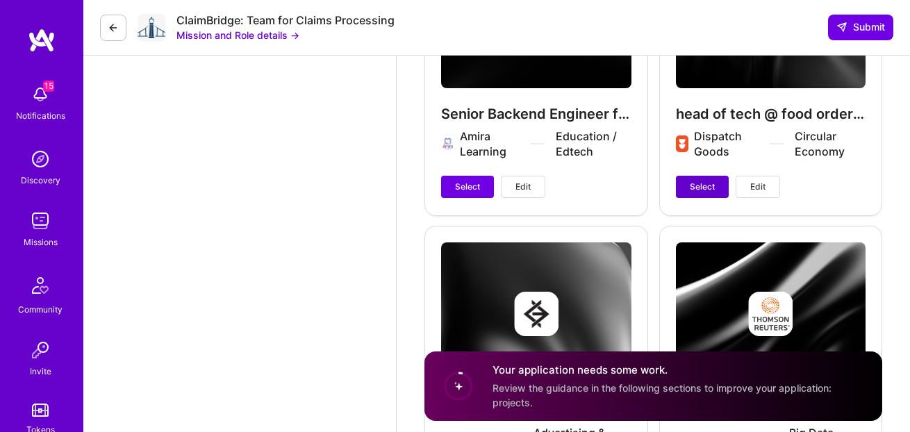
click at [680, 176] on button "Select" at bounding box center [702, 187] width 53 height 22
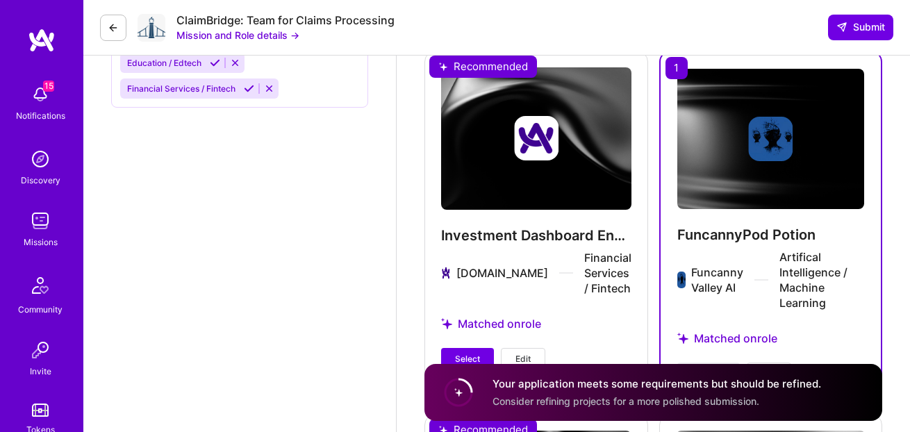
scroll to position [2378, 0]
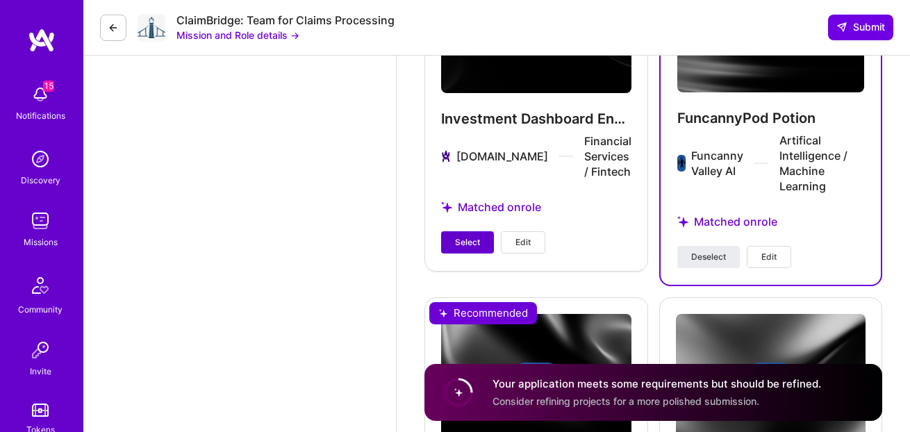
click at [445, 231] on button "Select" at bounding box center [467, 242] width 53 height 22
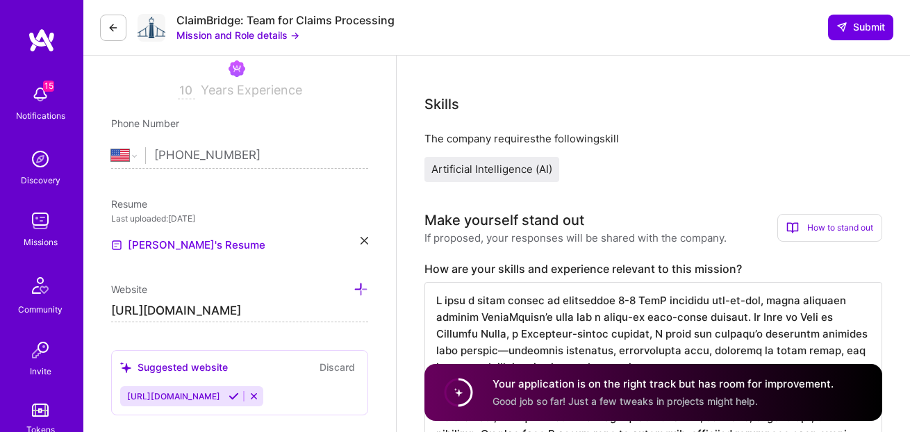
scroll to position [175, 0]
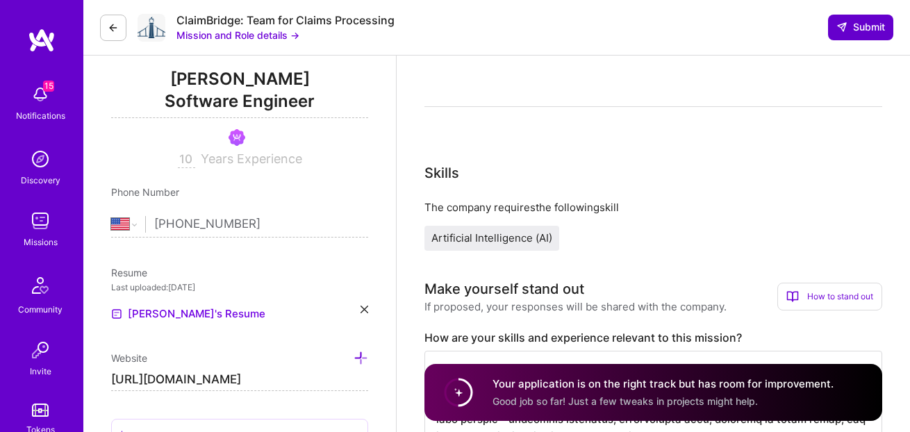
click at [848, 38] on button "Submit" at bounding box center [860, 27] width 65 height 25
click at [846, 28] on icon at bounding box center [842, 27] width 11 height 11
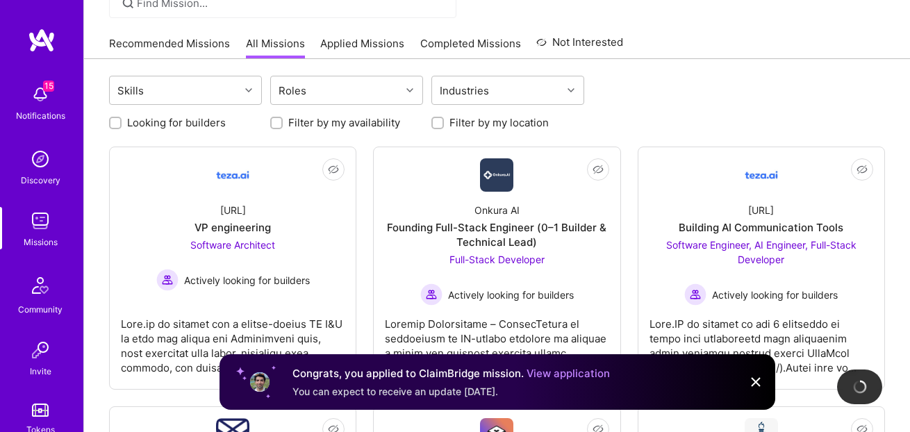
scroll to position [113, 0]
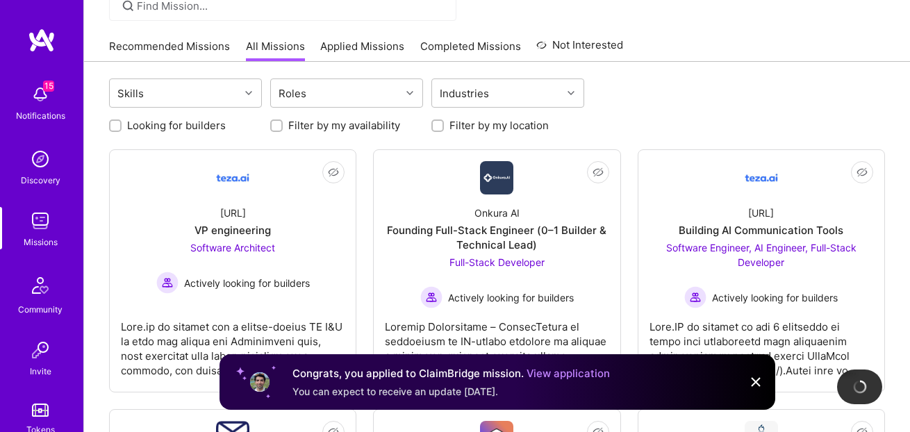
click at [207, 41] on link "Recommended Missions" at bounding box center [169, 50] width 121 height 23
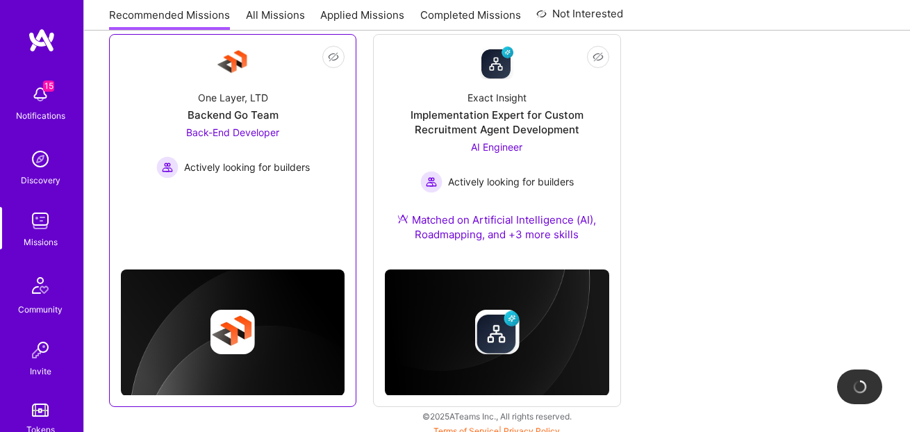
scroll to position [584, 0]
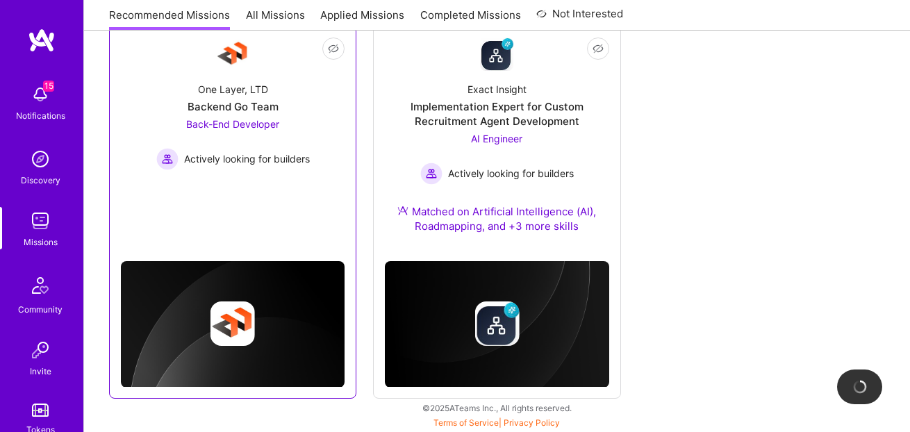
click at [308, 212] on div "Not Interested One Layer, LTD Backend Go Team Back-End Developer Actively looki…" at bounding box center [232, 212] width 247 height 373
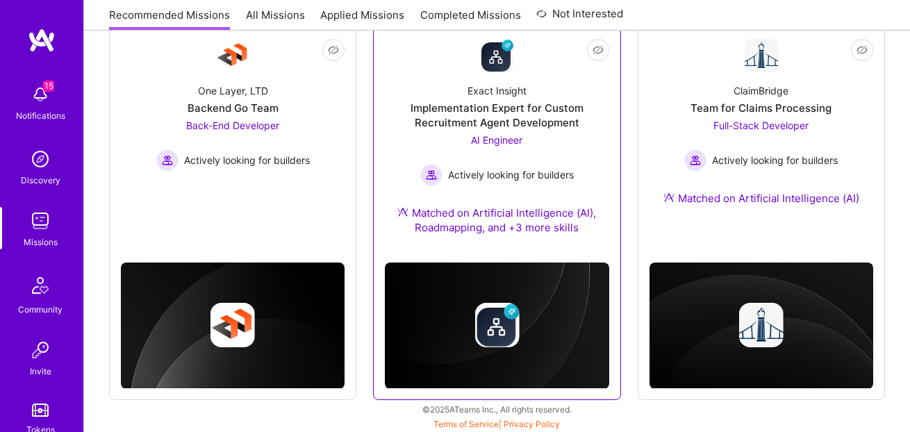
scroll to position [584, 0]
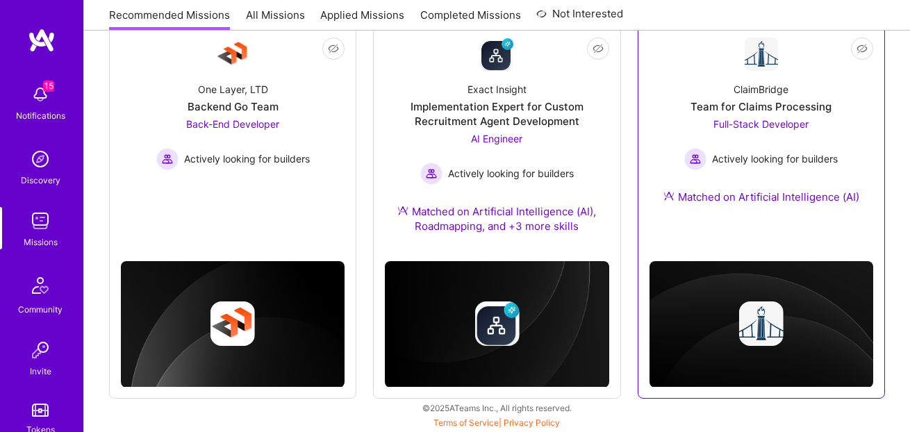
click at [750, 185] on div "ClaimBridge Team for Claims Processing Full-Stack Developer Actively looking fo…" at bounding box center [762, 146] width 224 height 150
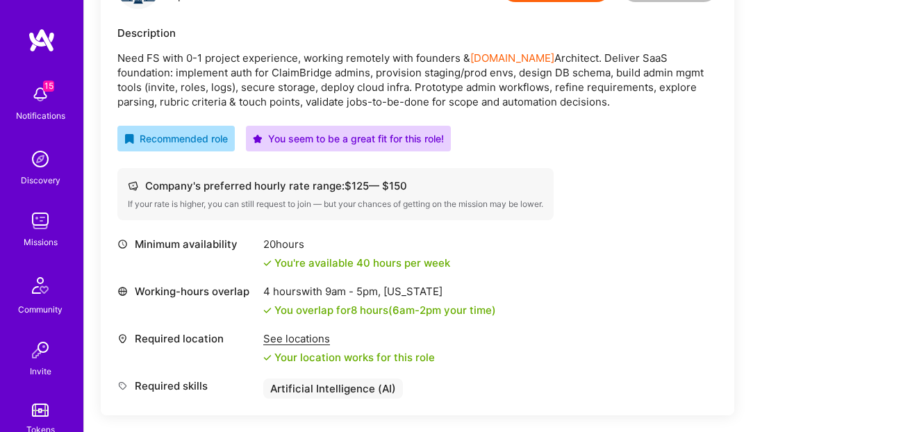
scroll to position [407, 0]
